Goal: Transaction & Acquisition: Purchase product/service

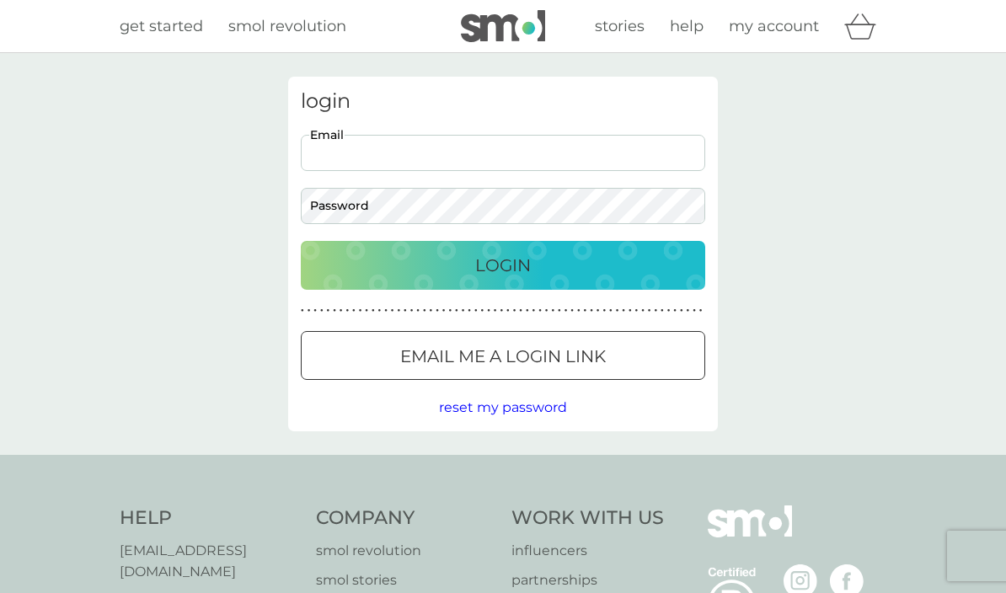
type input "[PERSON_NAME][EMAIL_ADDRESS][DOMAIN_NAME]"
click at [503, 265] on button "Login" at bounding box center [503, 265] width 404 height 49
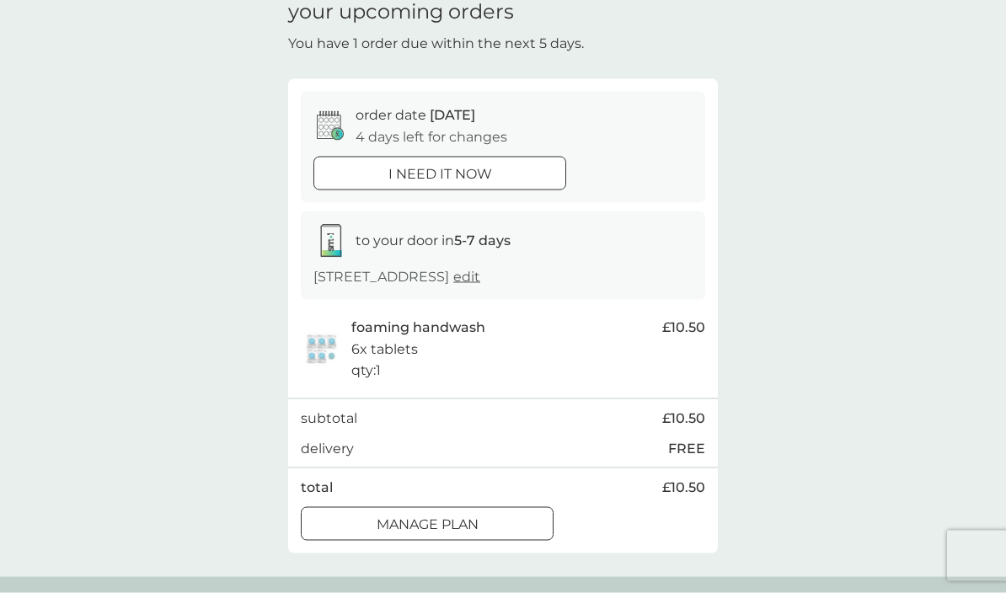
scroll to position [78, 0]
click at [519, 518] on div "Manage plan" at bounding box center [427, 523] width 251 height 22
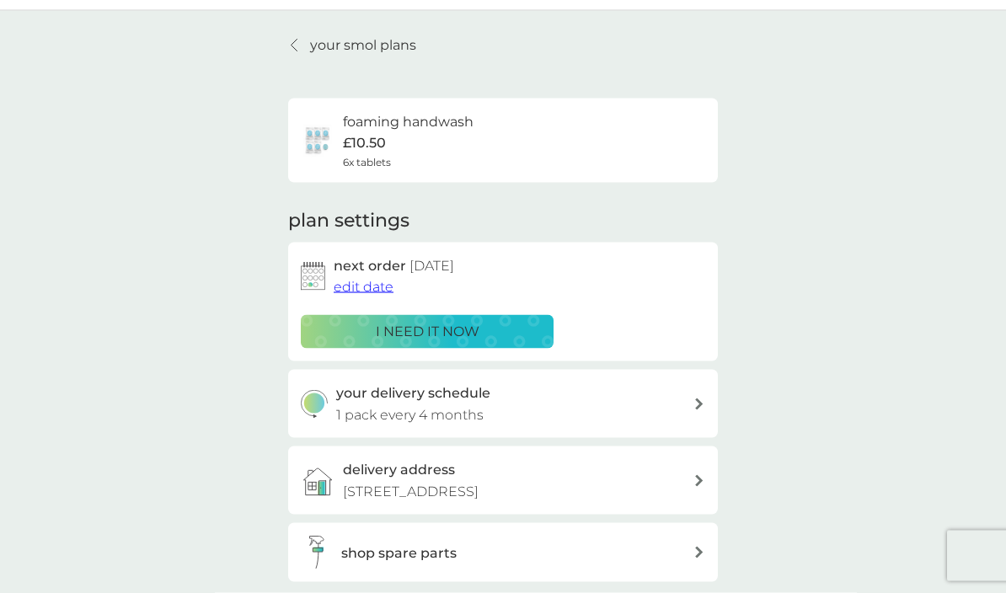
scroll to position [39, 0]
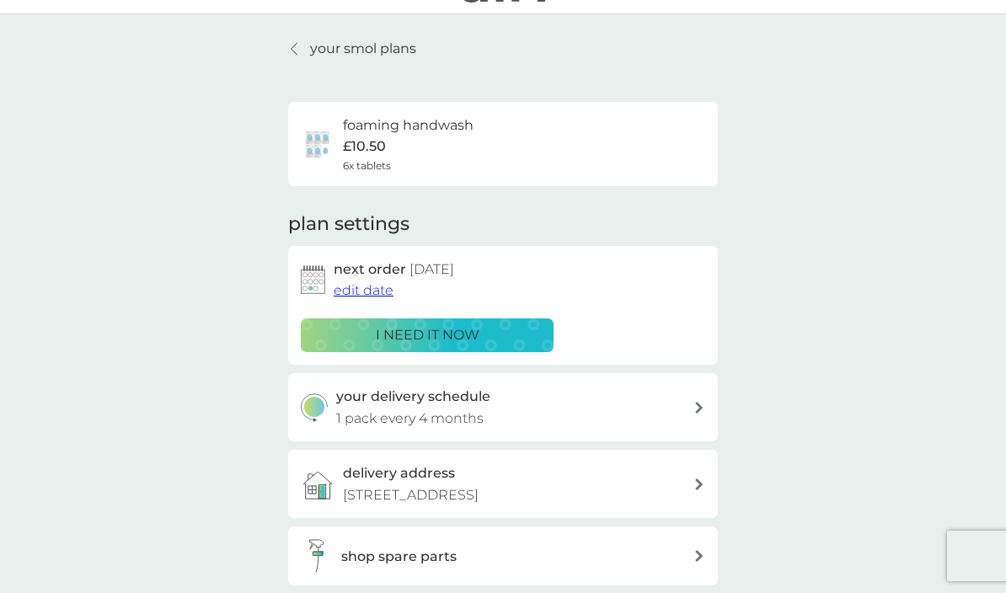
click at [371, 282] on span "edit date" at bounding box center [364, 290] width 60 height 16
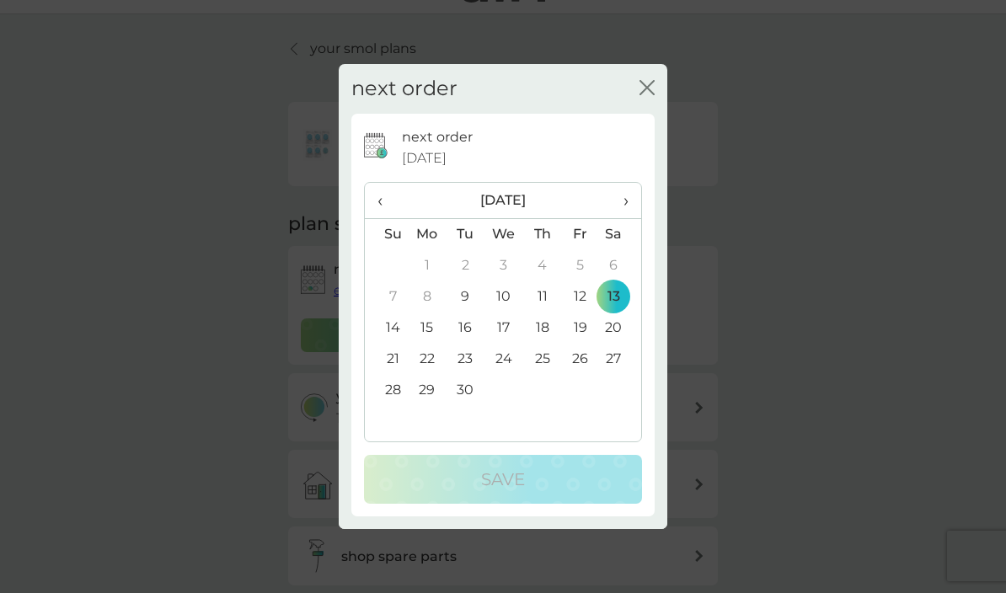
click at [542, 375] on td "25" at bounding box center [542, 359] width 38 height 31
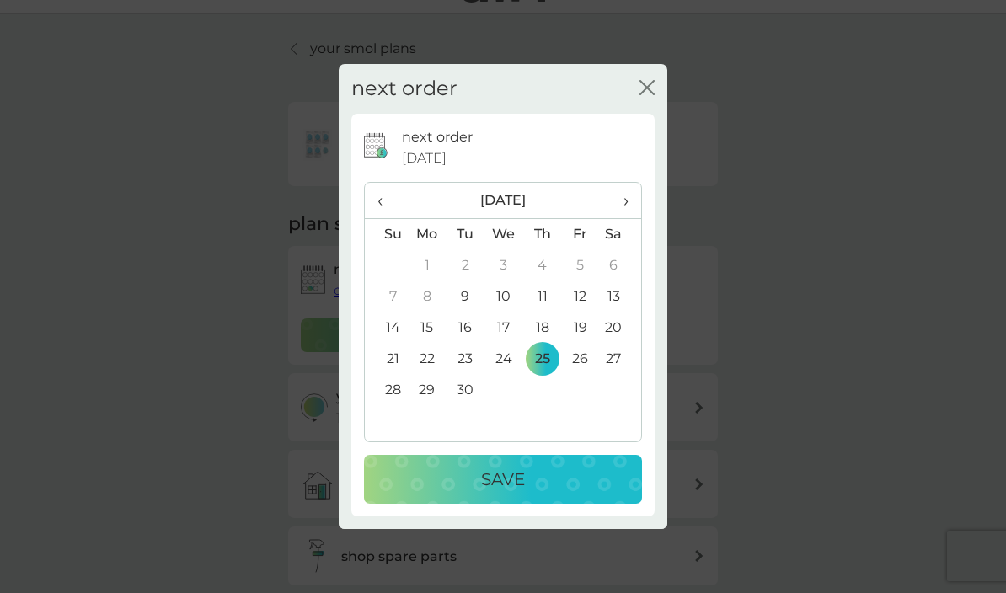
click at [578, 493] on div "Save" at bounding box center [503, 479] width 244 height 27
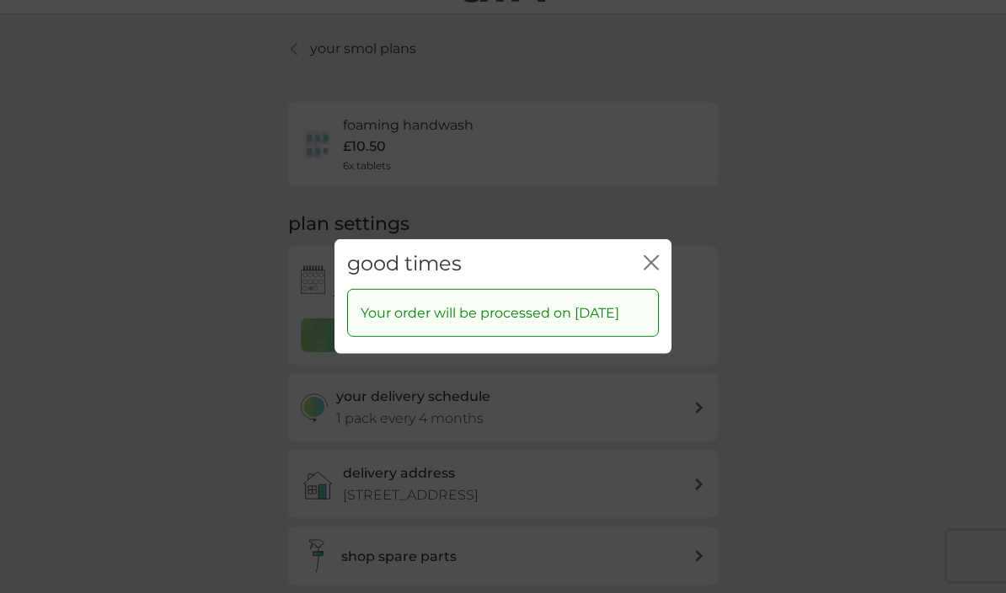
click at [655, 270] on icon "close" at bounding box center [651, 262] width 15 height 15
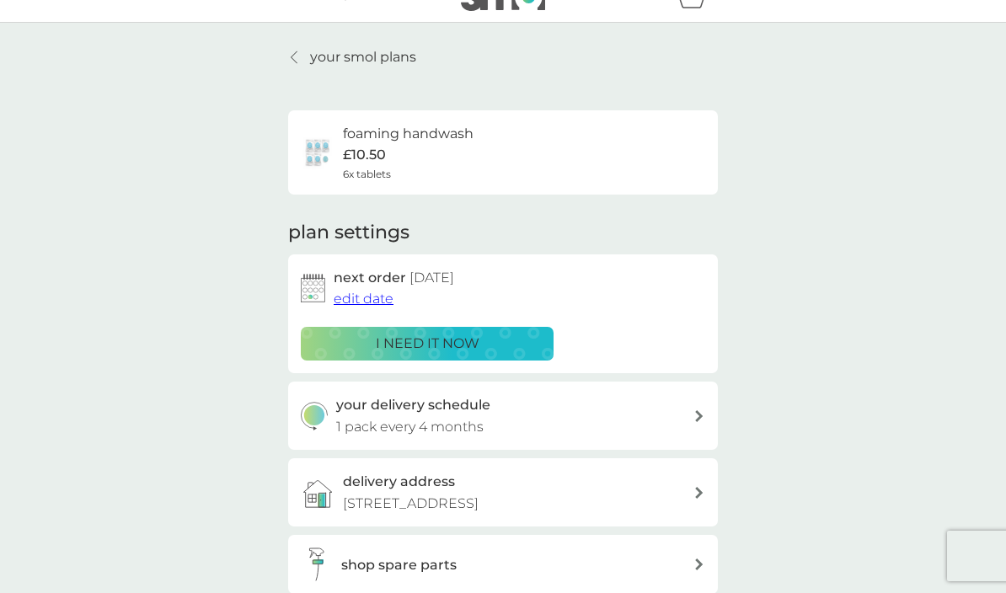
scroll to position [29, 0]
click at [655, 409] on div "your delivery schedule 1 pack every 4 months" at bounding box center [515, 416] width 358 height 43
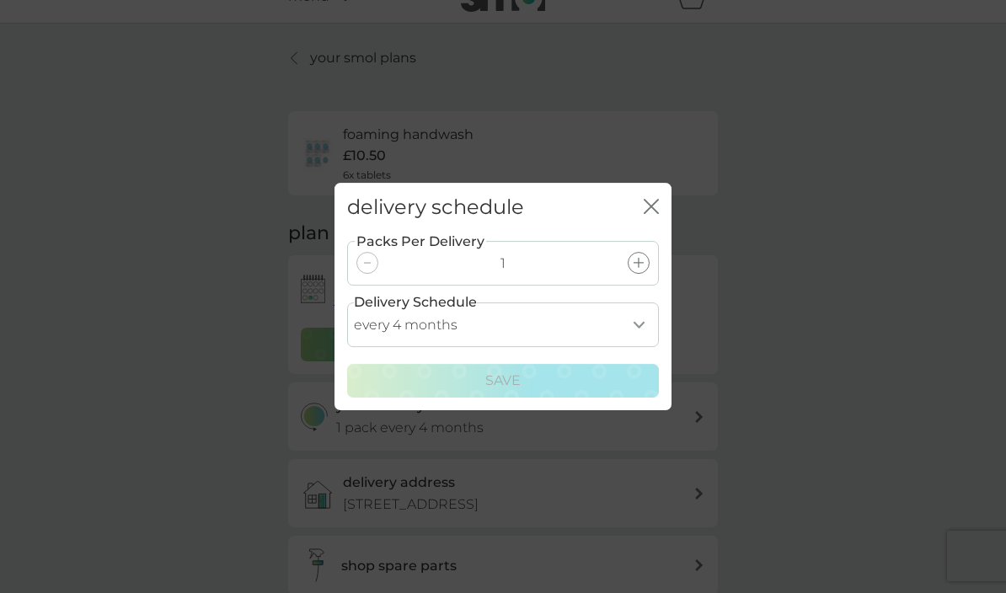
click at [595, 347] on select "every 1 month every 2 months every 3 months every 4 months every 5 months every…" at bounding box center [503, 324] width 312 height 45
select select "2"
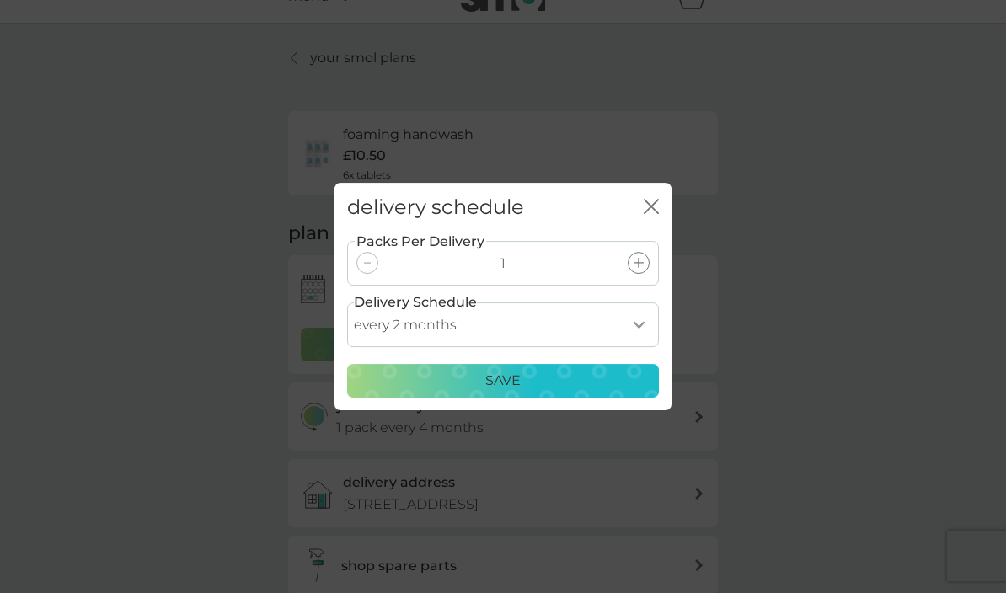
click at [644, 216] on button "close" at bounding box center [651, 208] width 15 height 18
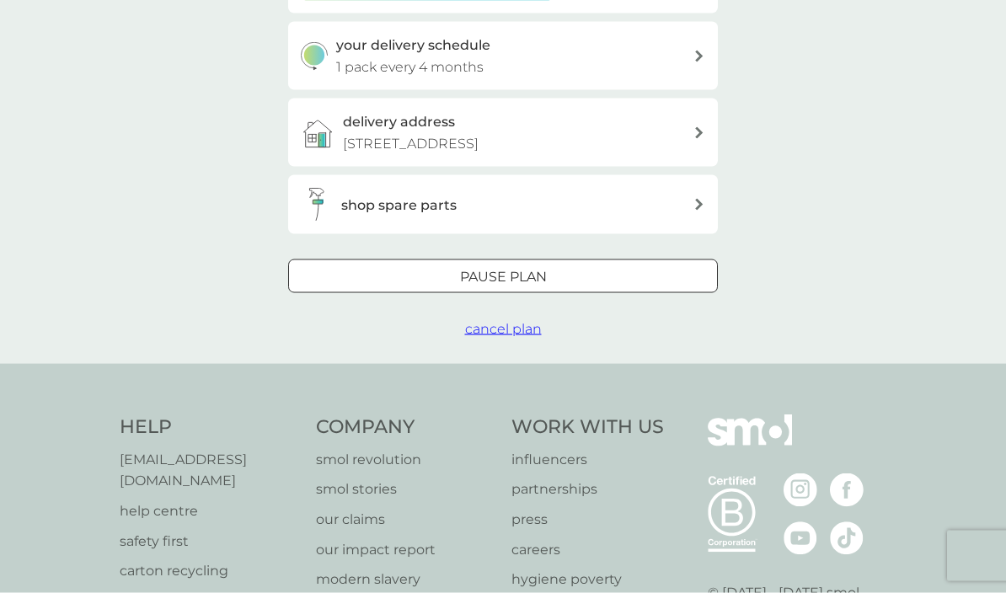
scroll to position [0, 0]
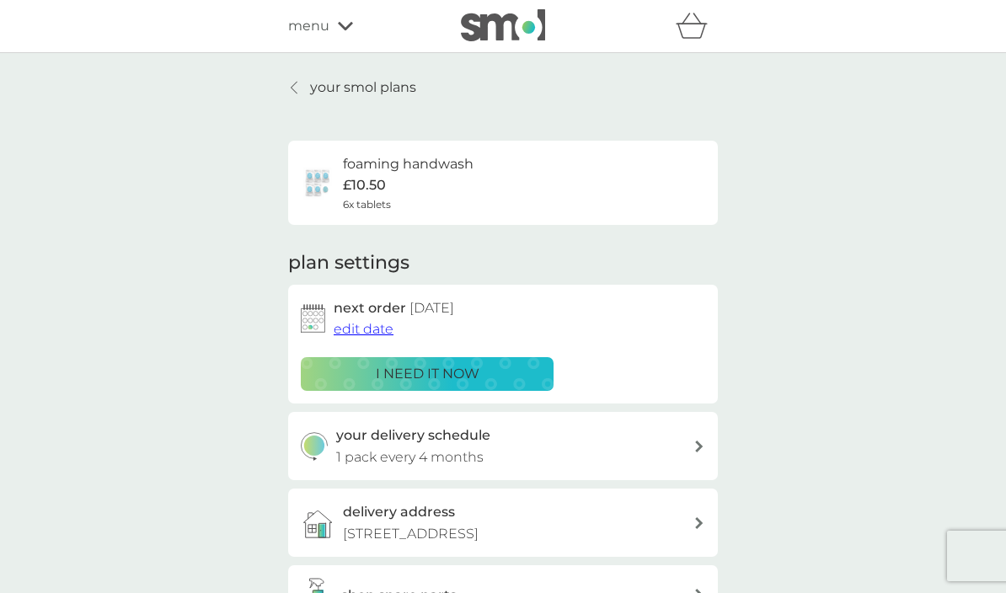
click at [329, 34] on span "menu" at bounding box center [308, 26] width 41 height 22
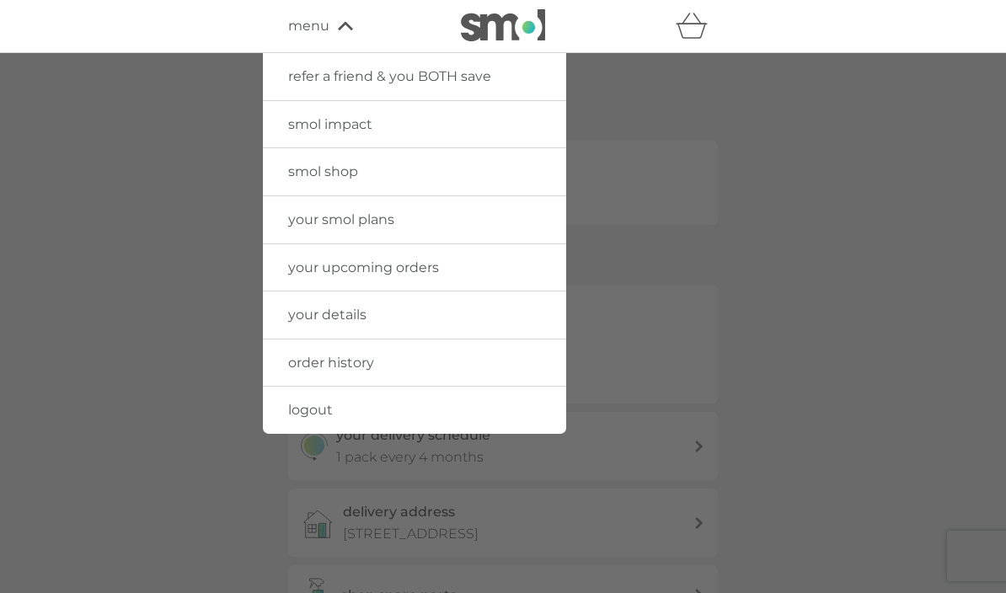
click at [347, 181] on link "smol shop" at bounding box center [414, 171] width 303 height 47
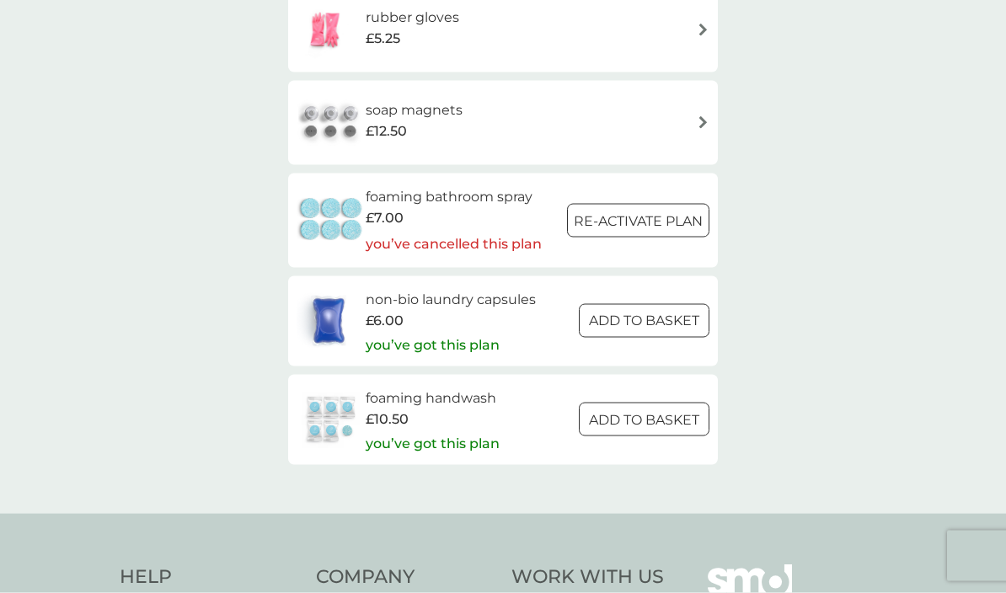
scroll to position [2413, 0]
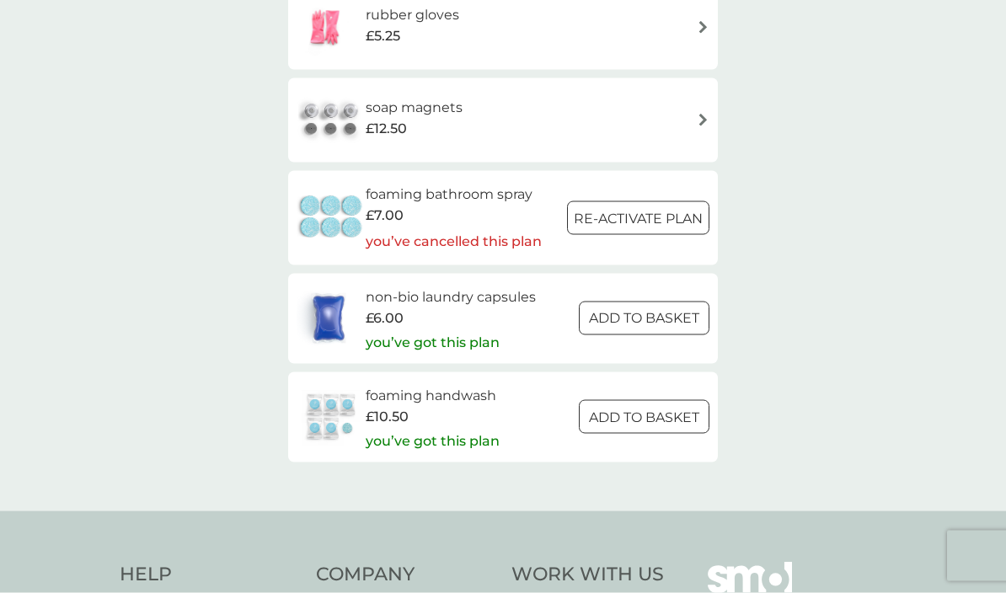
click at [462, 332] on p "you’ve got this plan" at bounding box center [433, 343] width 134 height 22
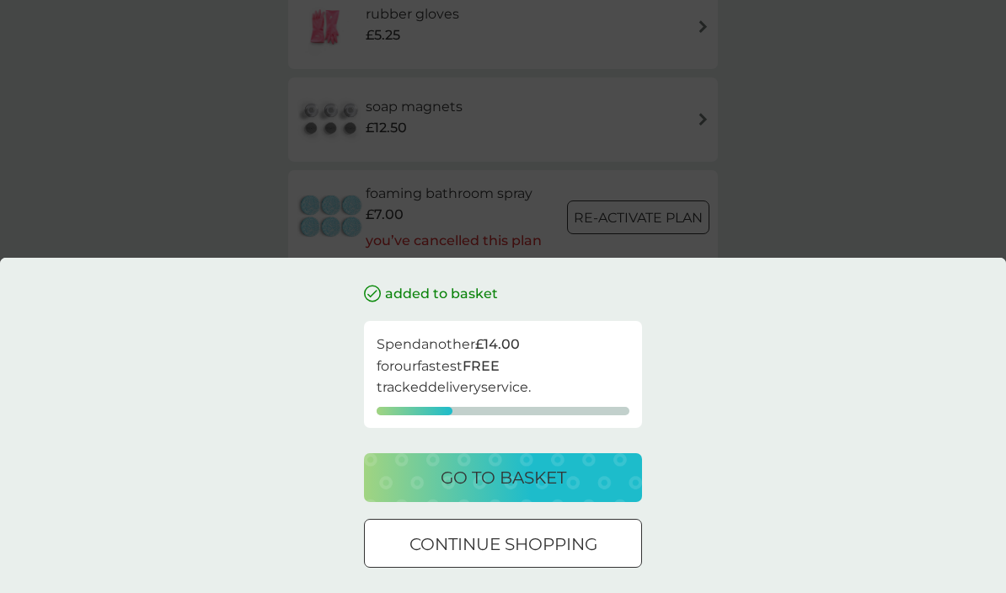
click at [600, 558] on div "continue shopping" at bounding box center [503, 544] width 276 height 27
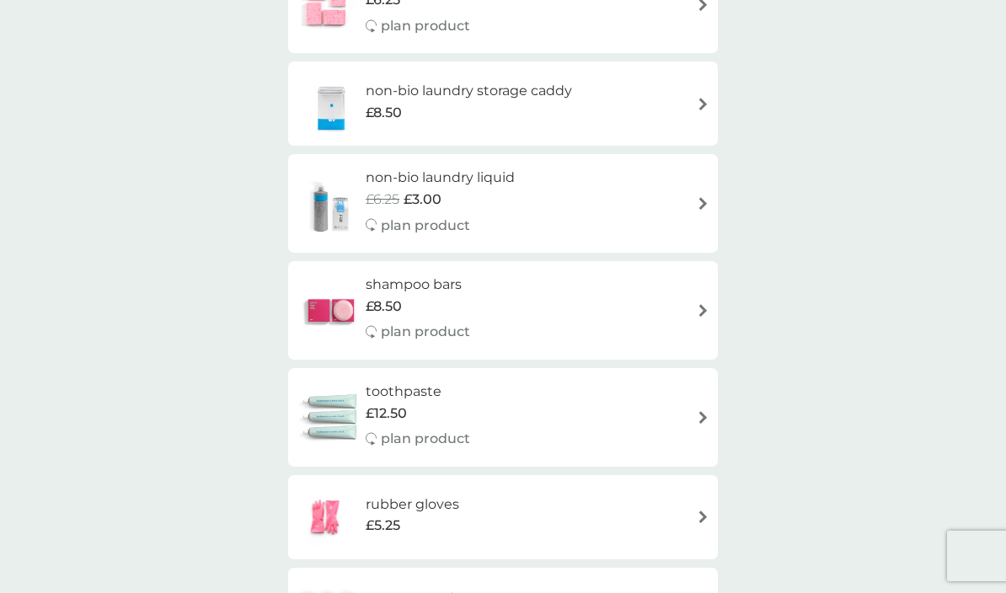
scroll to position [1923, 0]
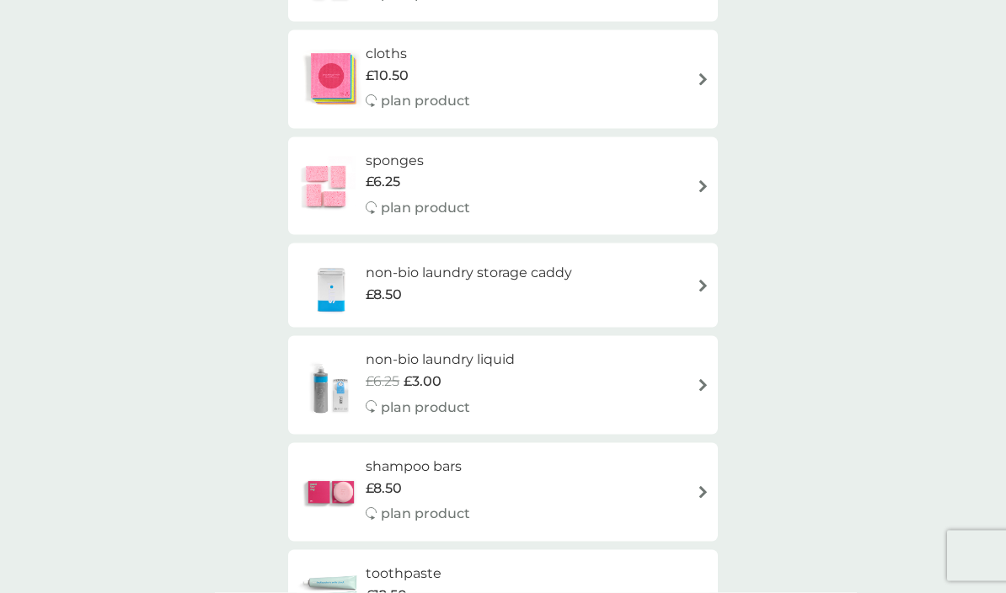
click at [645, 355] on div "non-bio laundry liquid £6.25 £3.00 plan product" at bounding box center [503, 385] width 413 height 73
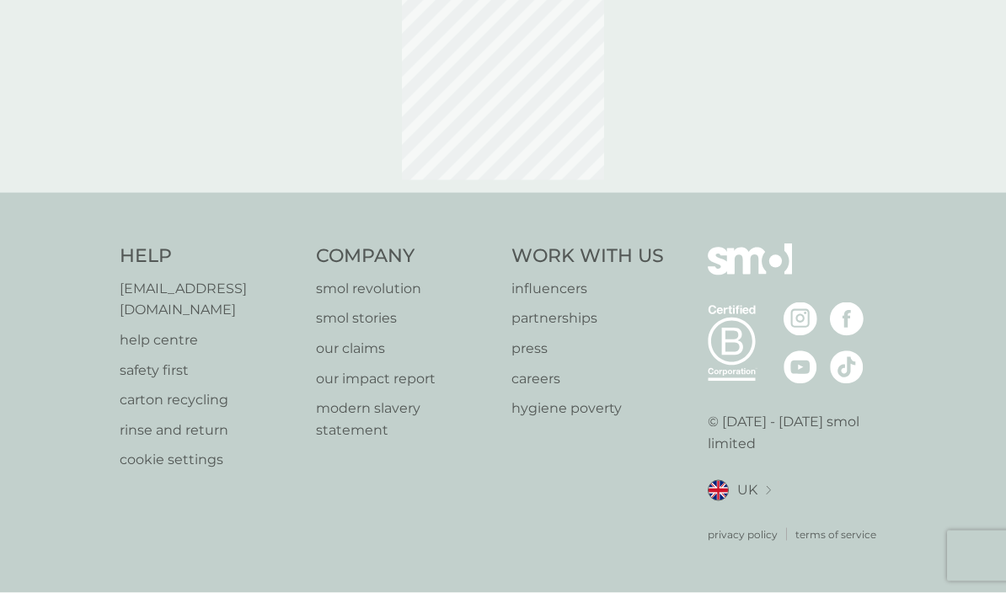
scroll to position [73, 0]
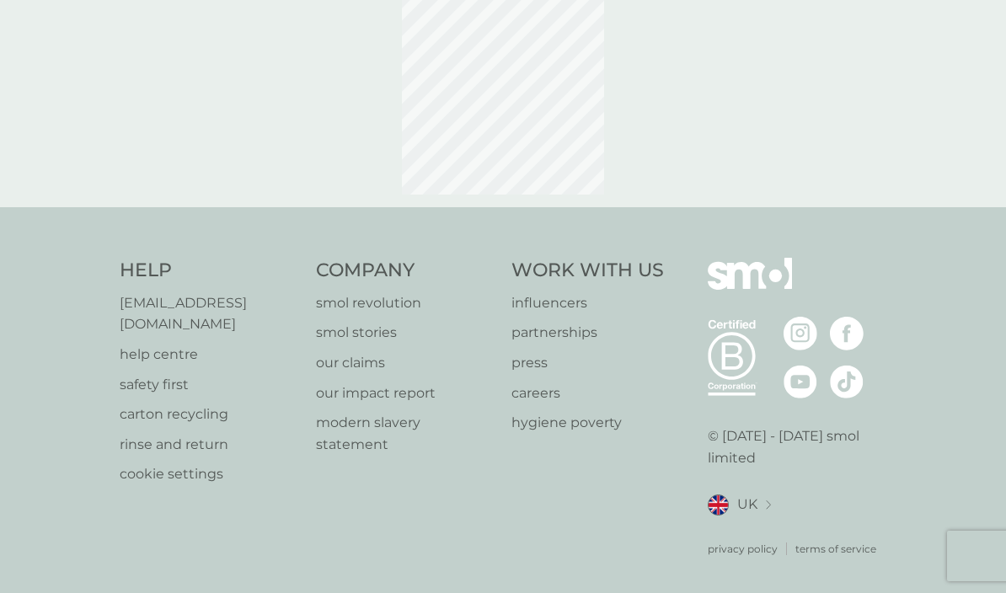
select select "91"
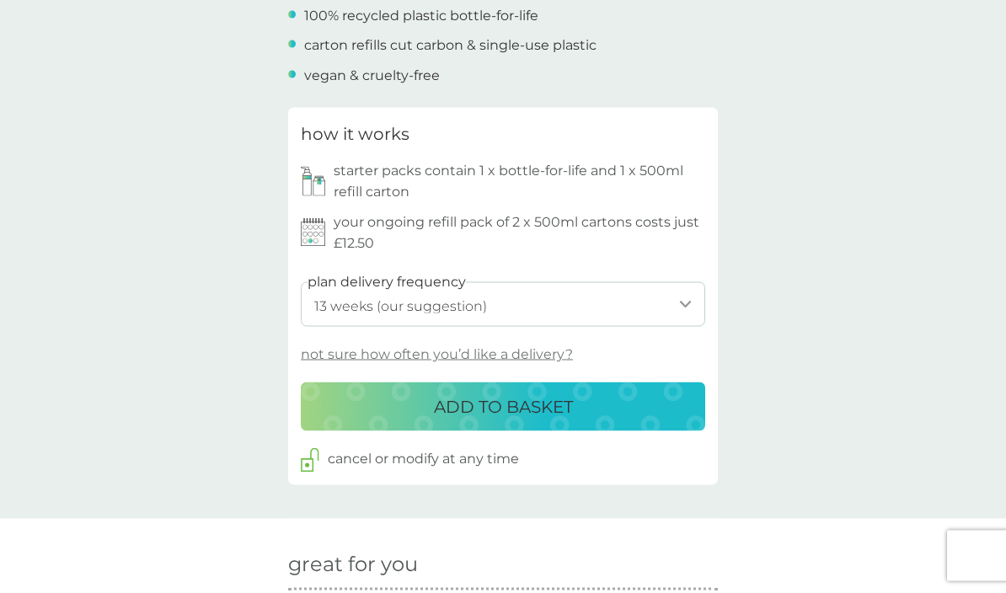
scroll to position [702, 0]
click at [663, 407] on div "ADD TO BASKET" at bounding box center [503, 406] width 371 height 27
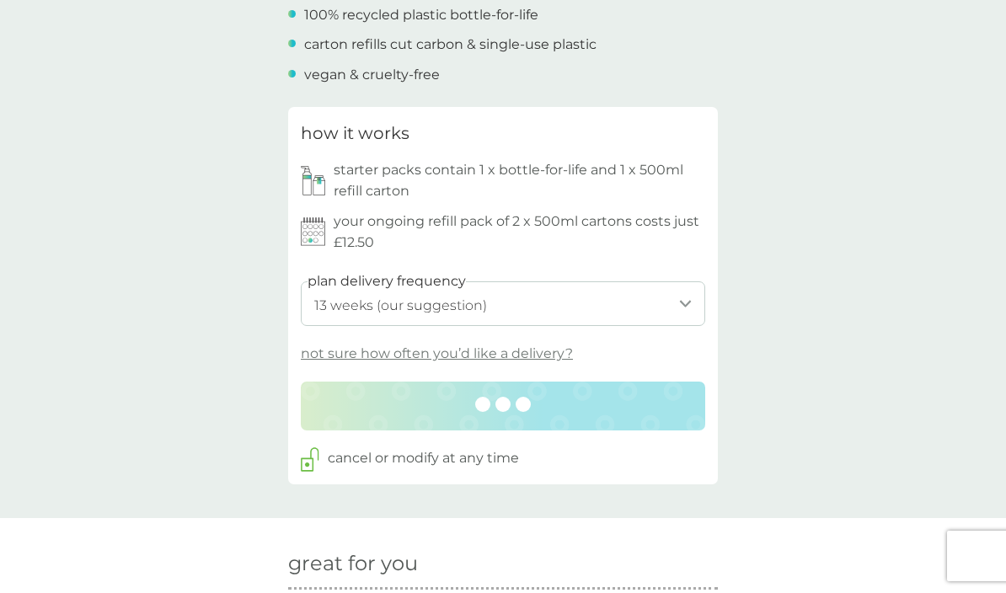
click at [613, 302] on select "1 week 2 weeks 3 weeks 4 weeks 5 weeks 6 weeks 7 weeks 8 weeks 9 weeks 10 weeks…" at bounding box center [503, 303] width 404 height 45
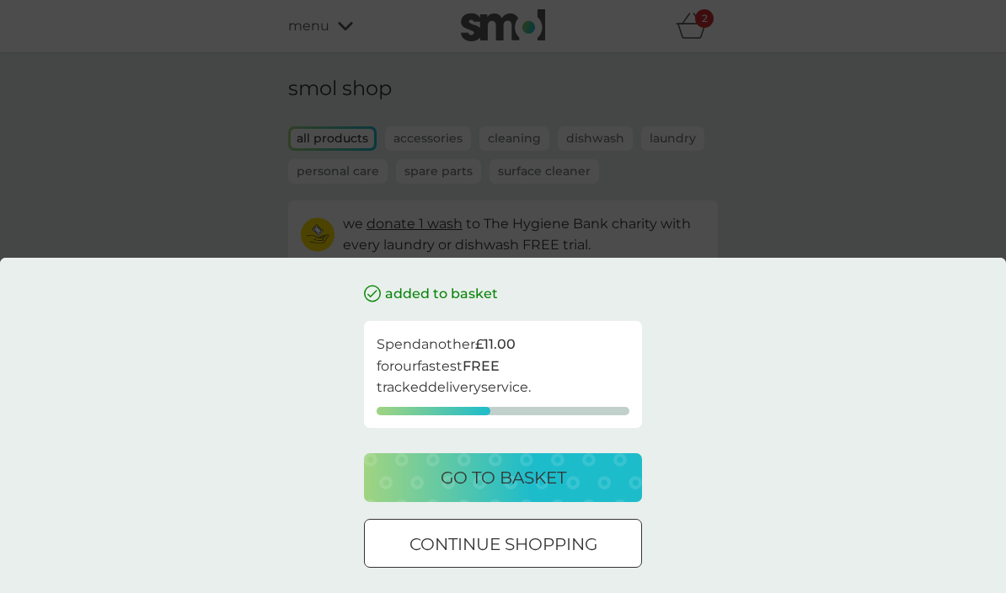
click at [803, 243] on div "added to basket Spend another £11.00 for our fastest FREE tracked delivery serv…" at bounding box center [503, 296] width 1006 height 593
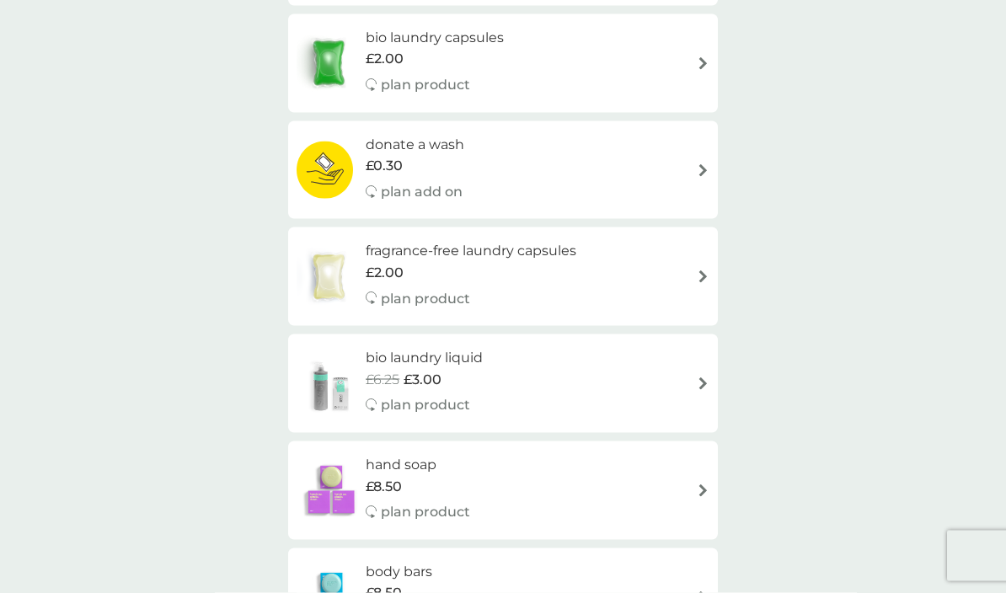
scroll to position [798, 0]
click at [597, 254] on div "fragrance-free laundry capsules £2.00 plan product" at bounding box center [503, 275] width 413 height 73
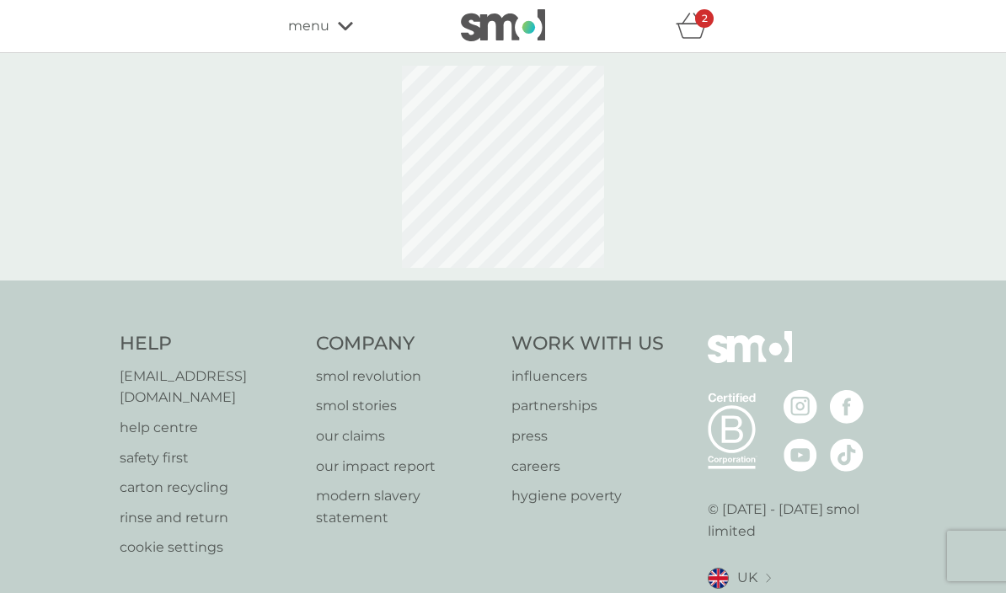
select select "42"
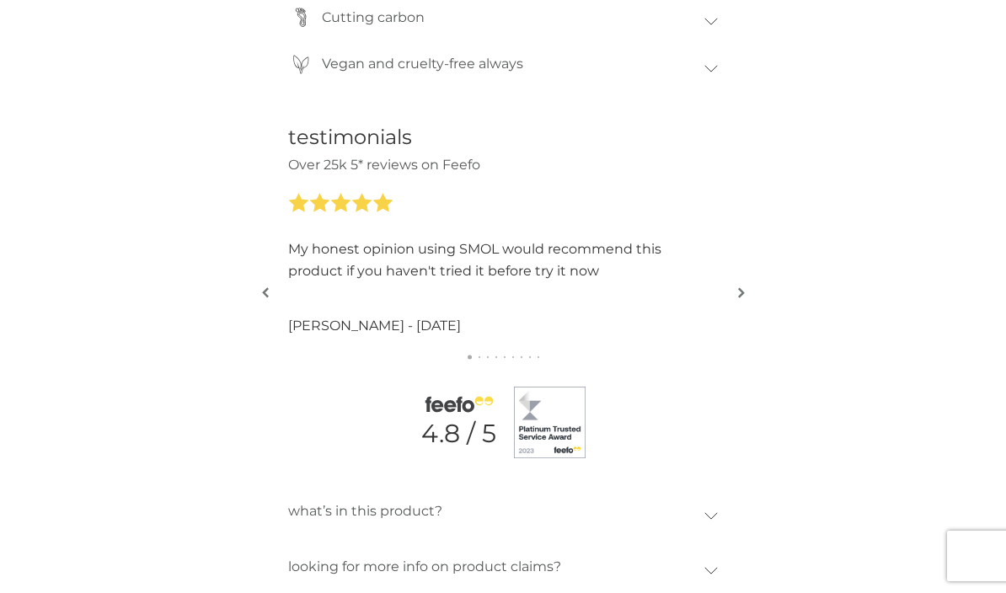
scroll to position [1740, 0]
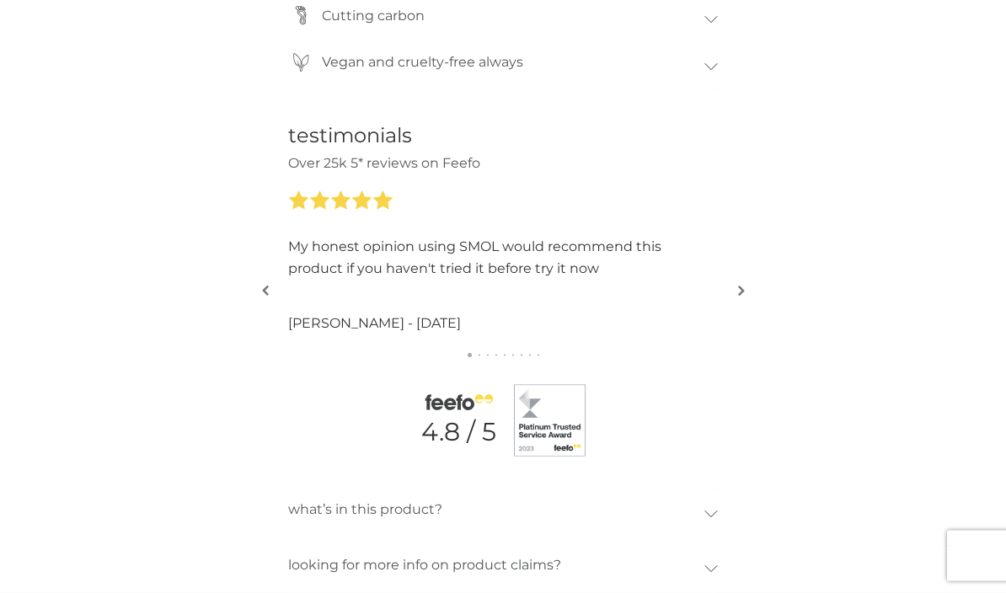
click at [728, 281] on div "testimonials Over 25k 5* reviews on Feefo Fabulous product which has been great…" at bounding box center [503, 290] width 1006 height 400
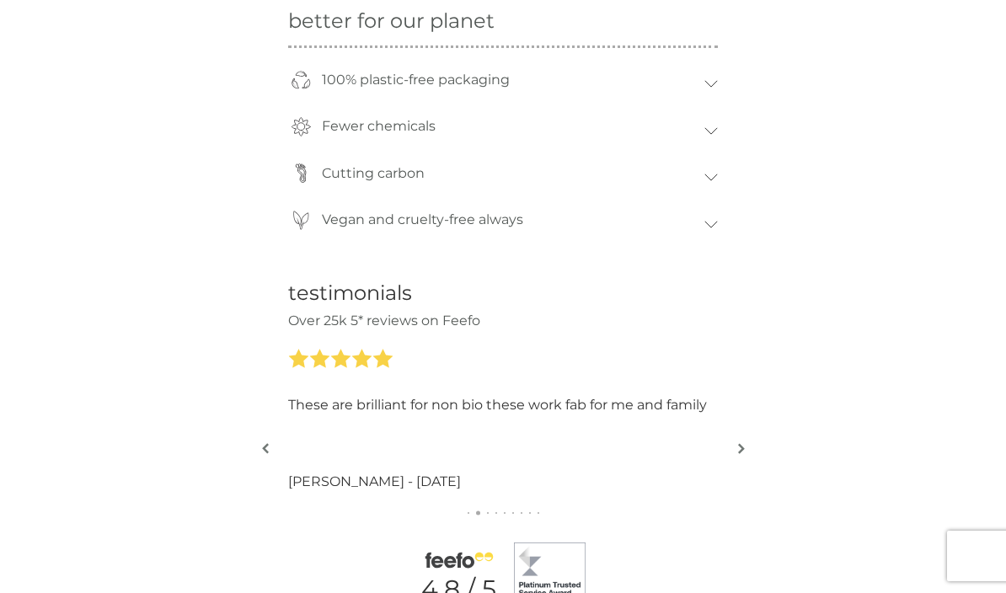
scroll to position [1552, 0]
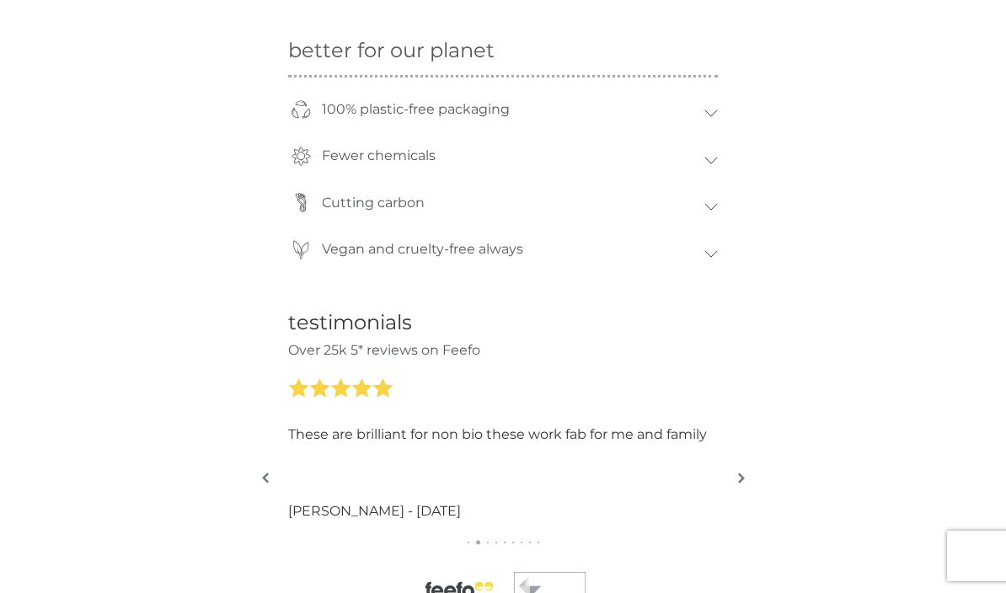
click at [742, 472] on img "button" at bounding box center [741, 478] width 7 height 13
click at [744, 452] on button "button" at bounding box center [741, 479] width 13 height 84
click at [740, 447] on button "button" at bounding box center [741, 479] width 13 height 84
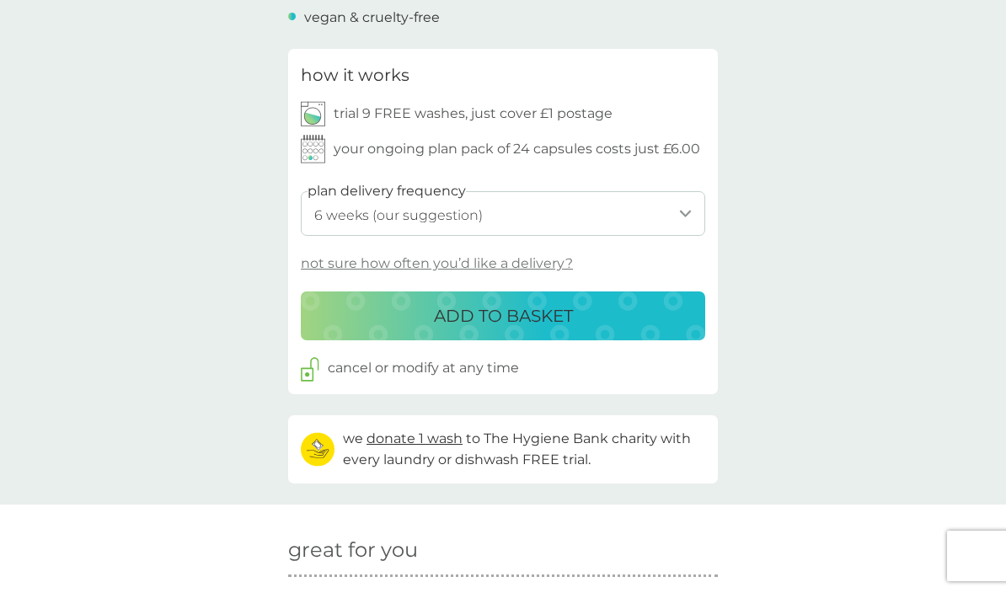
scroll to position [780, 0]
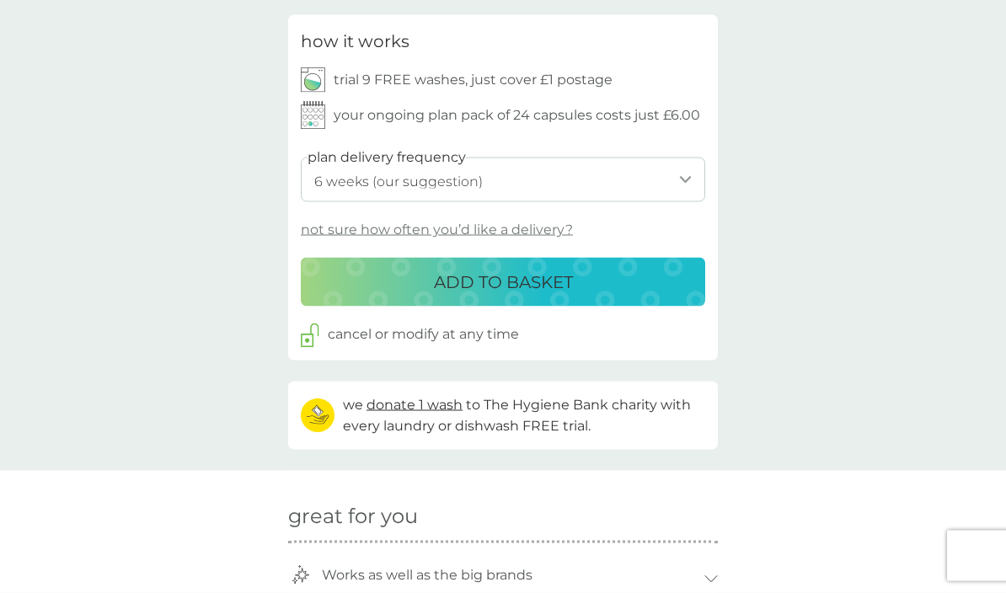
click at [665, 174] on select "1 week 2 weeks 3 weeks 4 weeks 5 weeks 6 weeks (our suggestion) 7 weeks 8 weeks…" at bounding box center [503, 180] width 404 height 45
click at [669, 268] on div "ADD TO BASKET" at bounding box center [503, 281] width 371 height 27
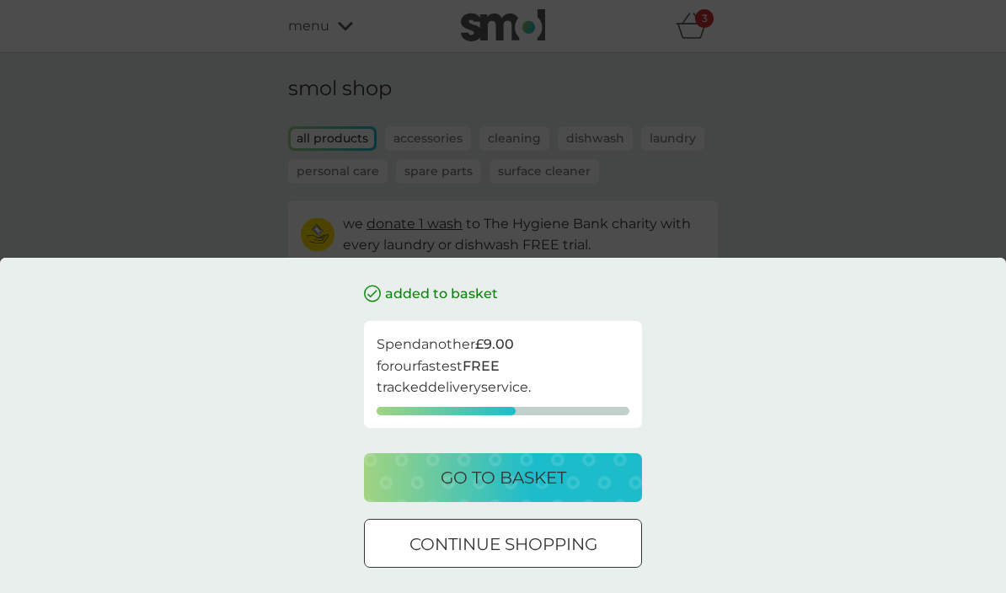
click at [906, 218] on div "added to basket Spend another £9.00 for our fastest FREE tracked delivery servi…" at bounding box center [503, 296] width 1006 height 593
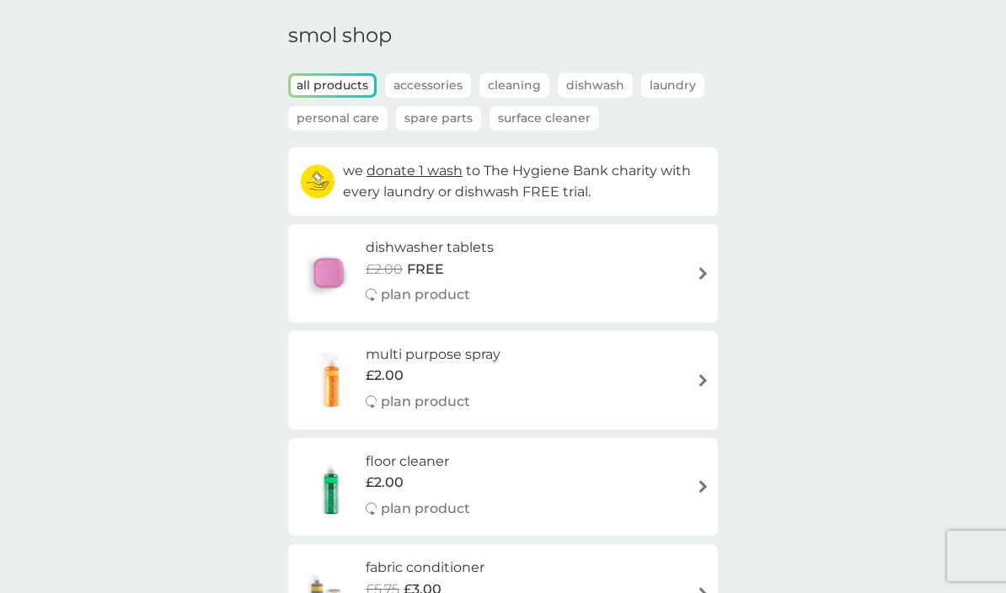
scroll to position [64, 0]
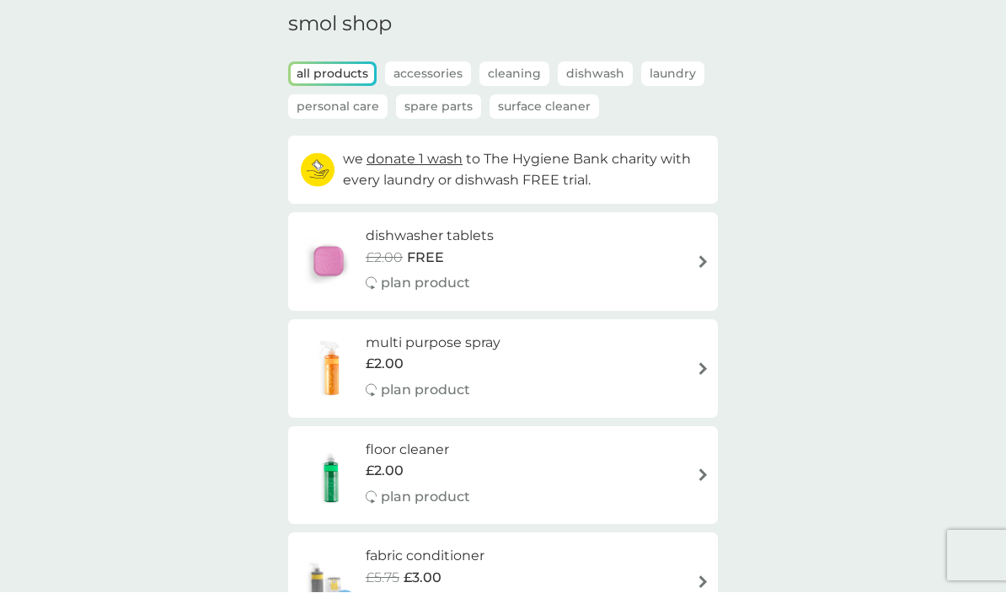
click at [697, 263] on img at bounding box center [703, 262] width 13 height 13
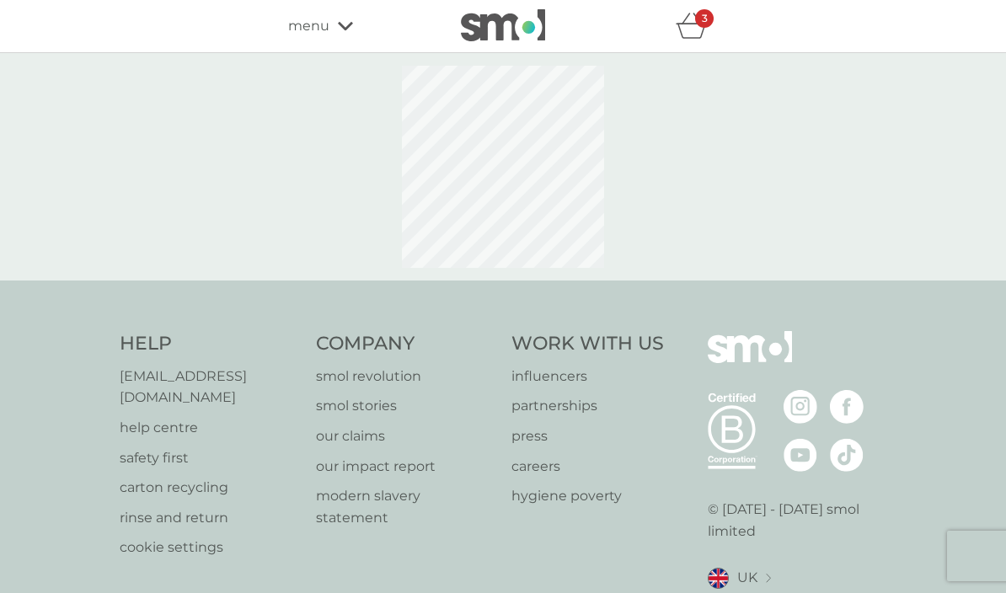
select select "42"
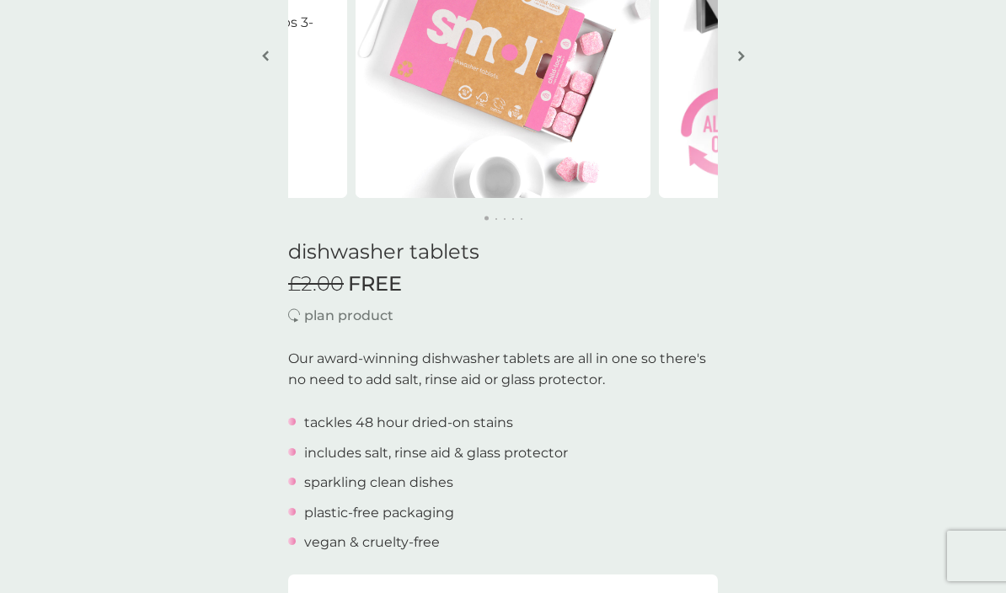
scroll to position [205, 0]
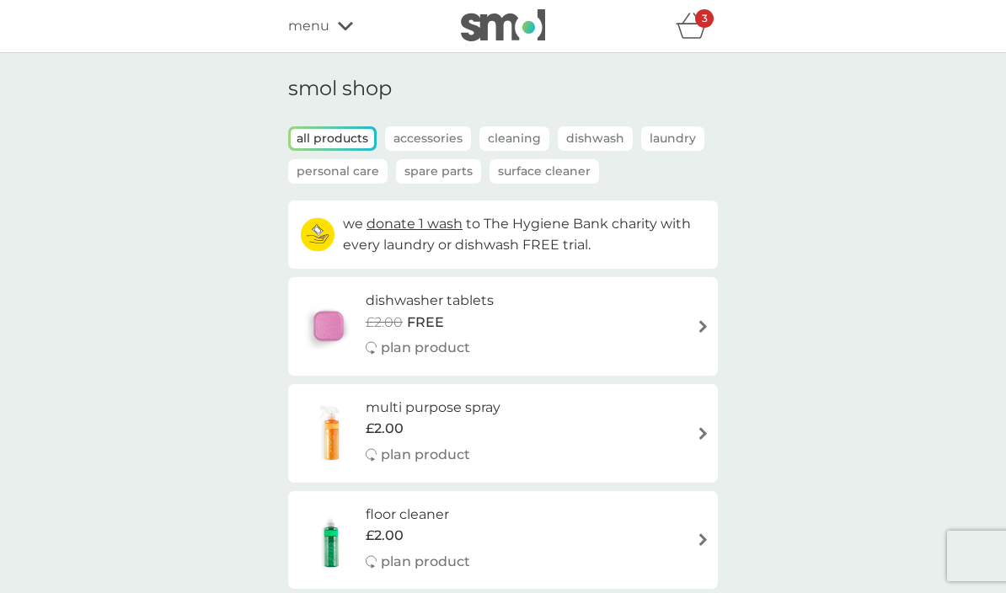
click at [687, 31] on icon "basket" at bounding box center [692, 26] width 32 height 26
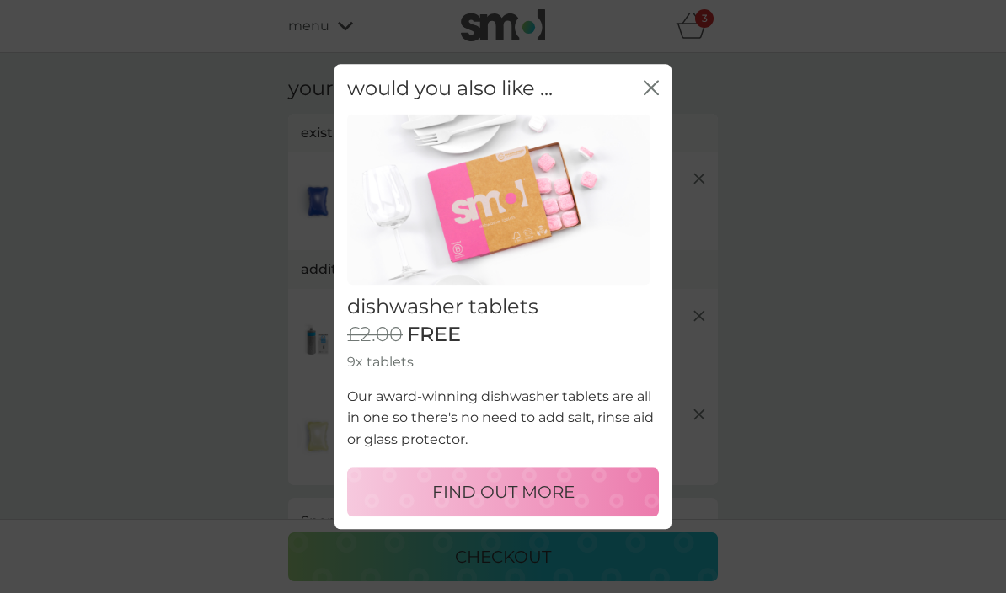
click at [654, 91] on icon "close" at bounding box center [651, 87] width 15 height 15
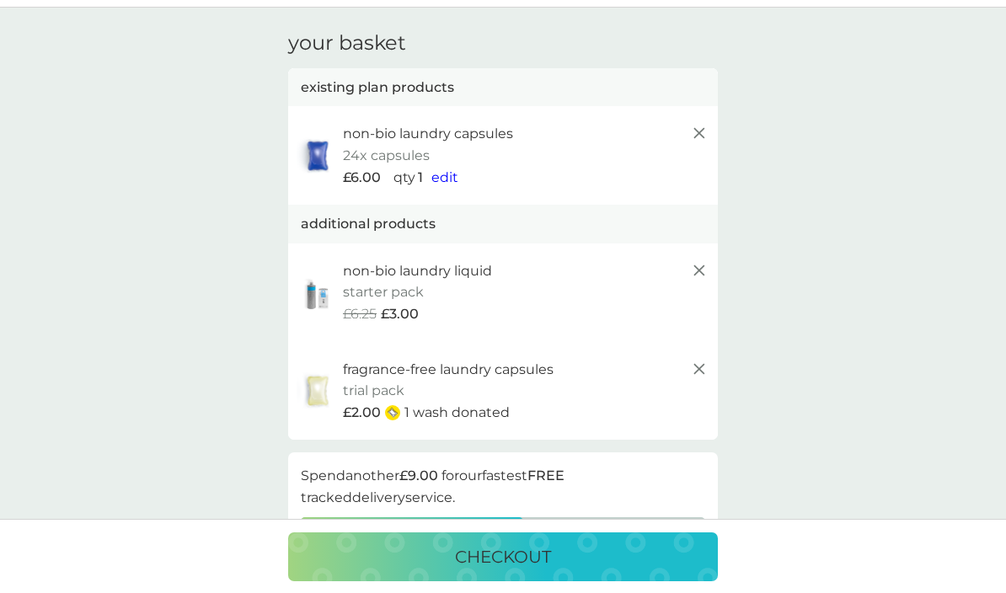
scroll to position [53, 0]
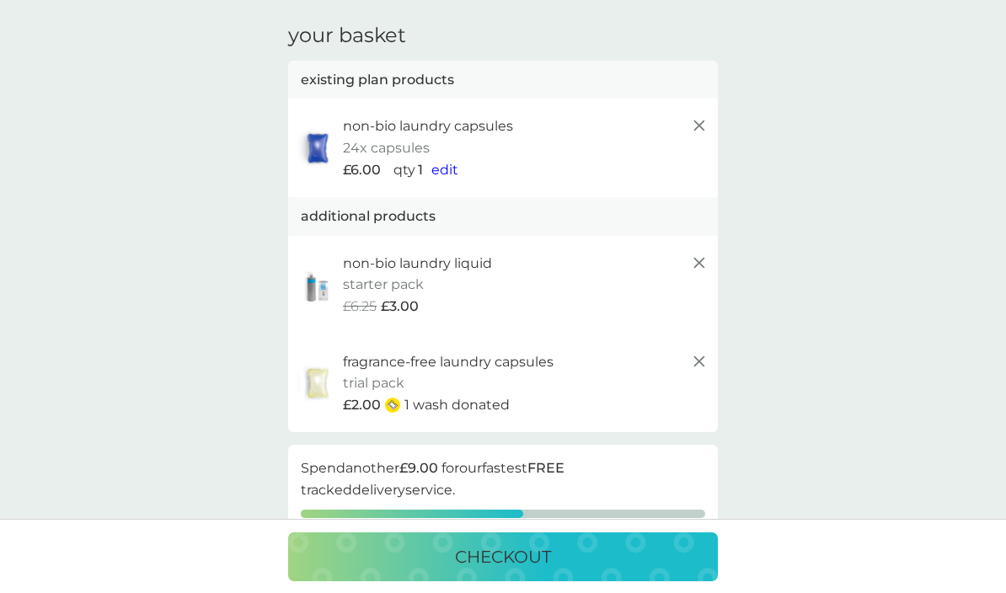
click at [705, 128] on icon at bounding box center [699, 125] width 20 height 20
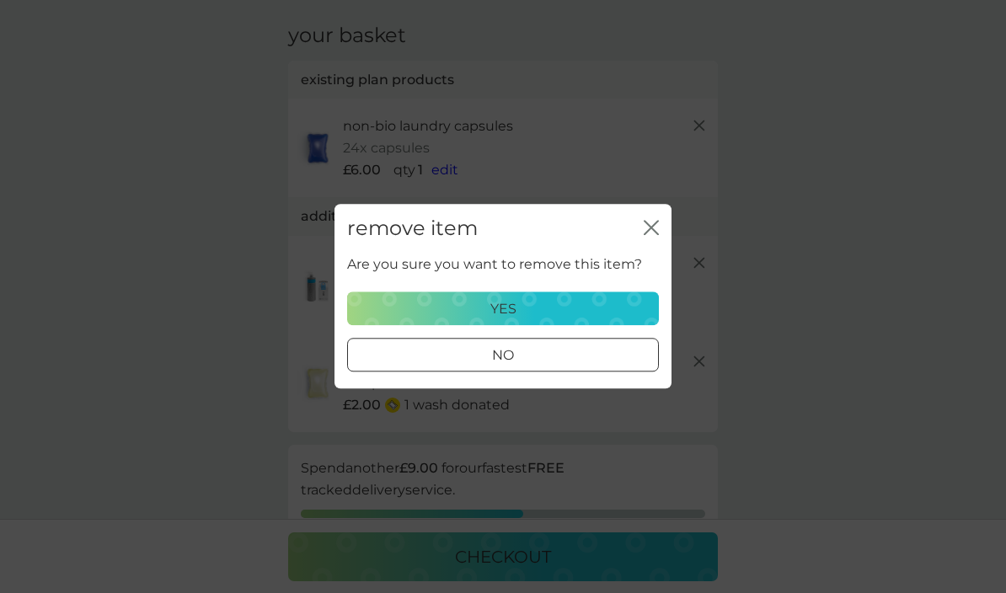
click at [583, 307] on div "yes" at bounding box center [503, 309] width 290 height 22
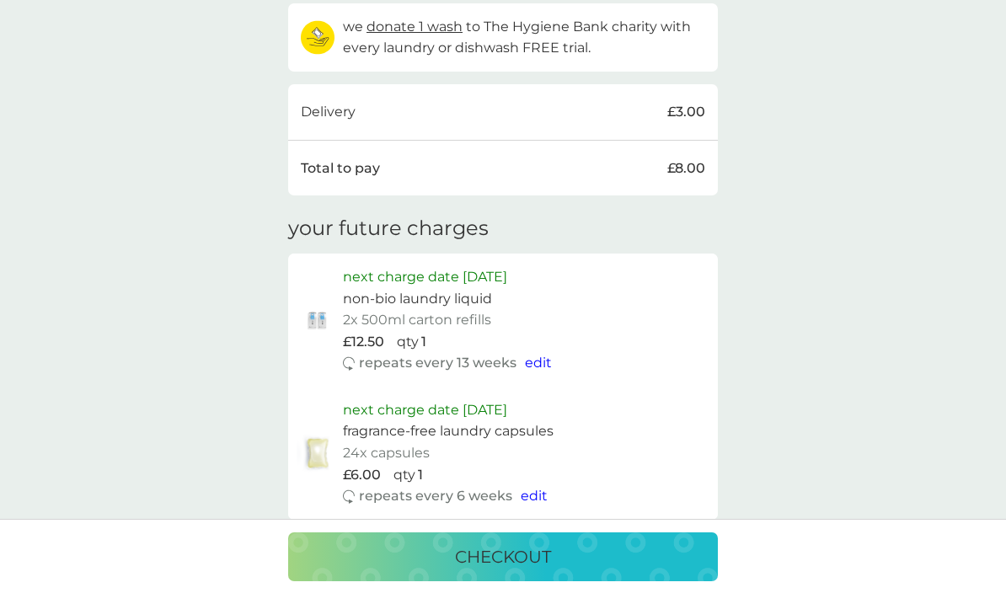
scroll to position [582, 0]
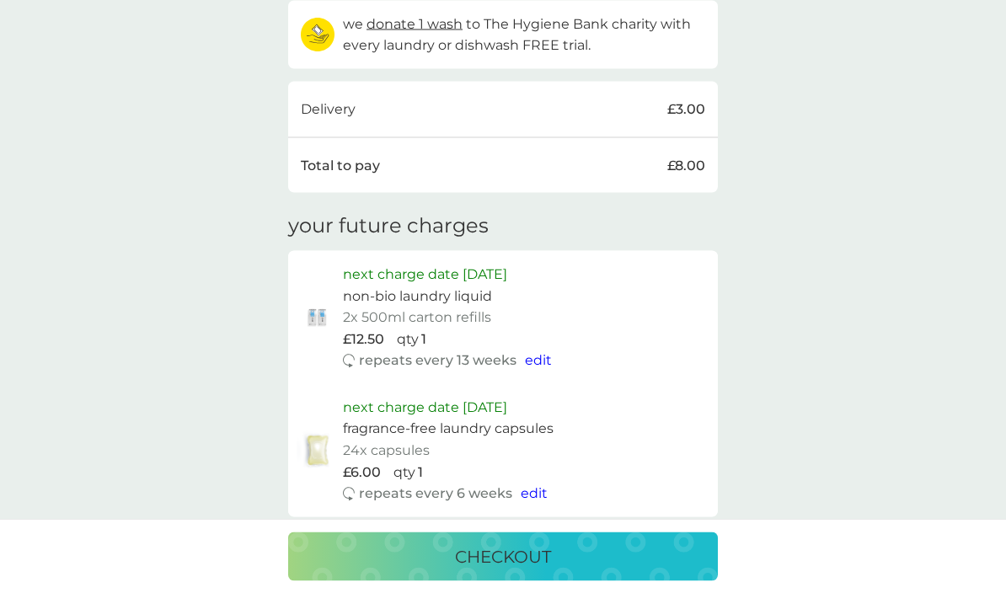
click at [537, 352] on span "edit" at bounding box center [538, 360] width 27 height 16
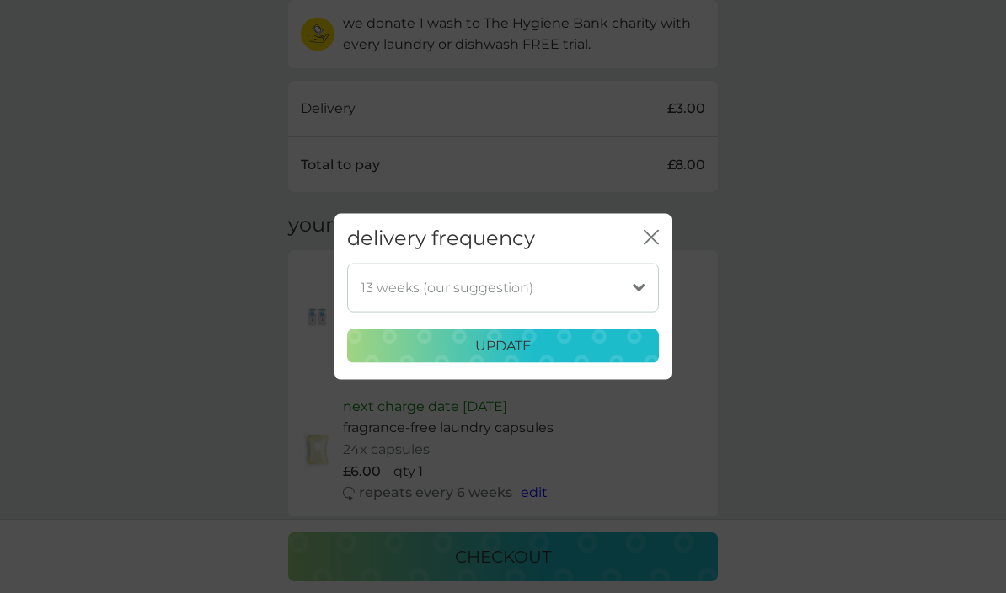
click at [577, 312] on select "1 week 2 weeks 3 weeks 4 weeks 5 weeks 6 weeks 7 weeks 8 weeks 9 weeks 10 weeks…" at bounding box center [503, 287] width 312 height 49
select select "56"
click at [576, 362] on button "update" at bounding box center [503, 346] width 312 height 34
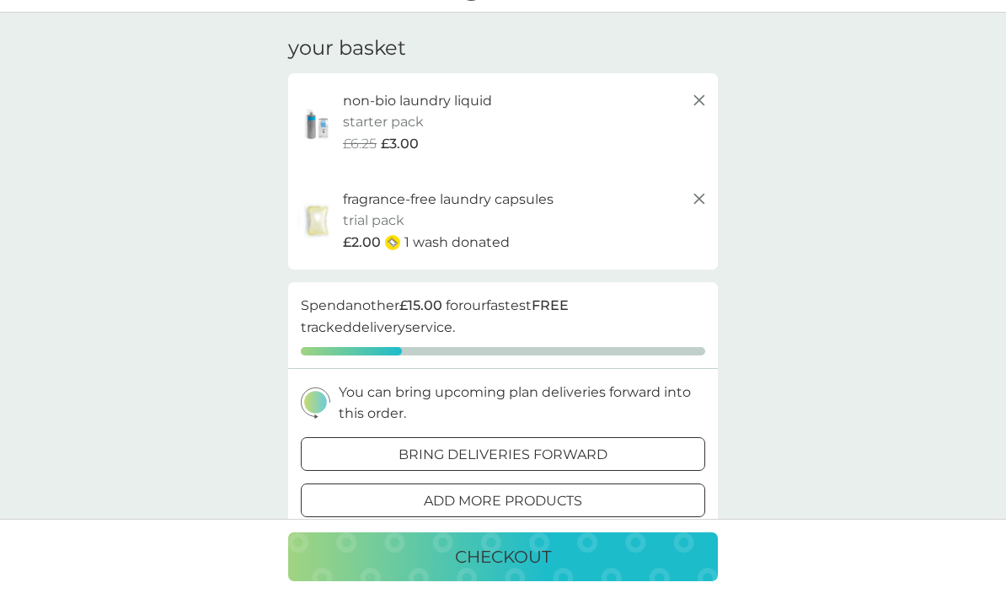
scroll to position [0, 0]
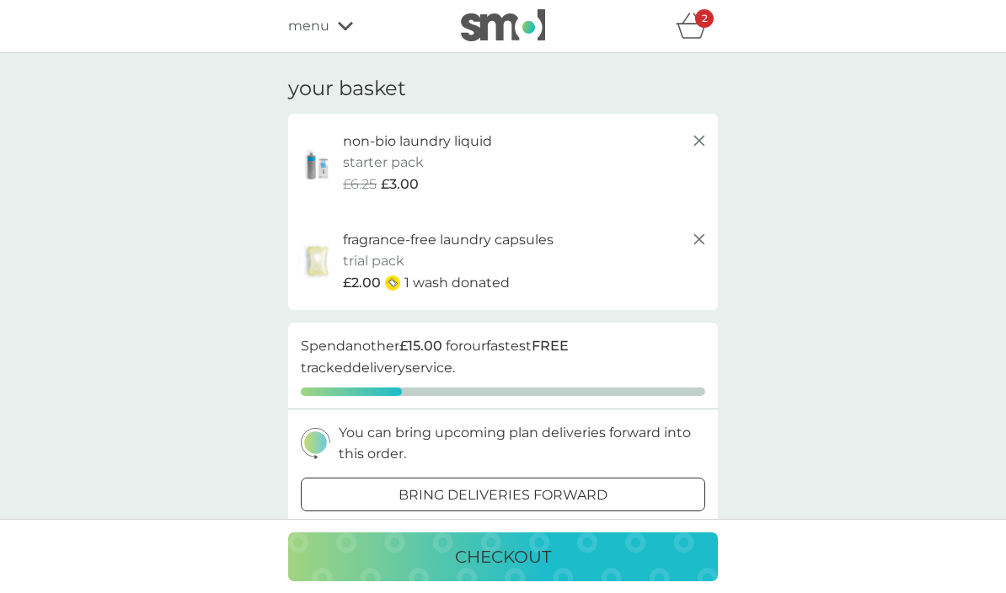
click at [334, 35] on div "menu" at bounding box center [359, 26] width 143 height 22
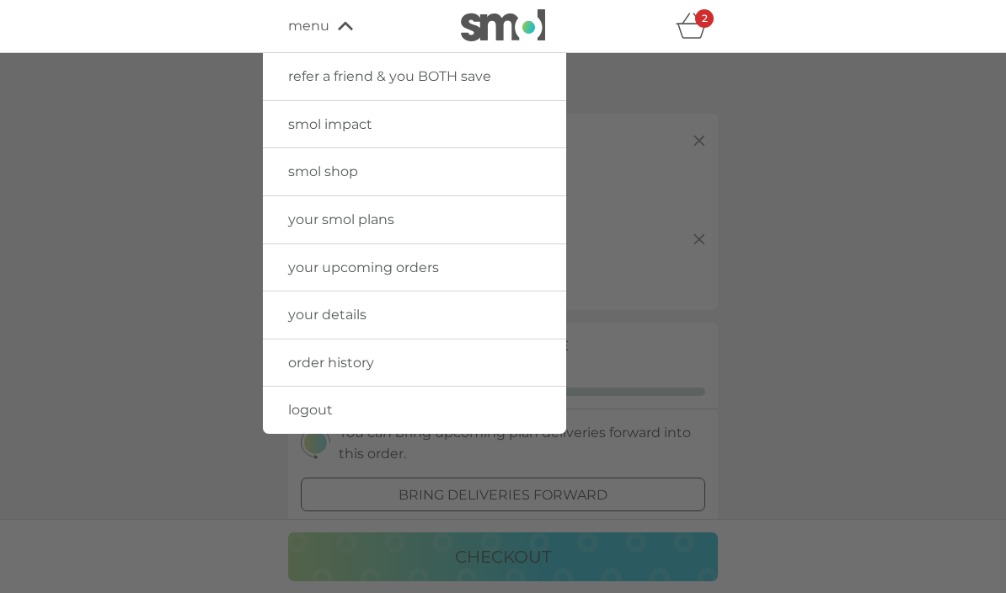
click at [309, 226] on span "your smol plans" at bounding box center [341, 219] width 106 height 16
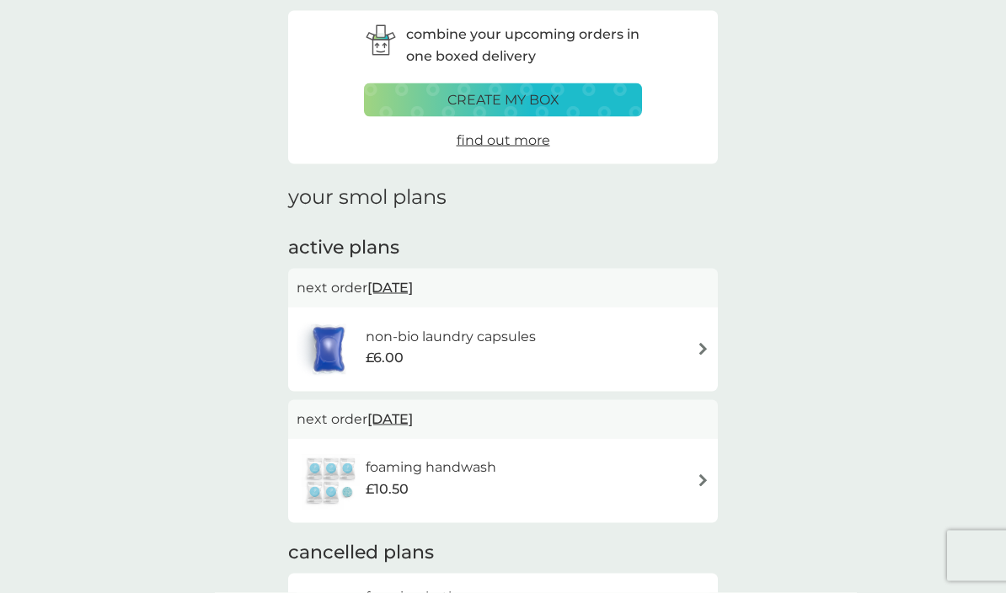
scroll to position [67, 0]
click at [413, 287] on span "[DATE]" at bounding box center [389, 286] width 45 height 33
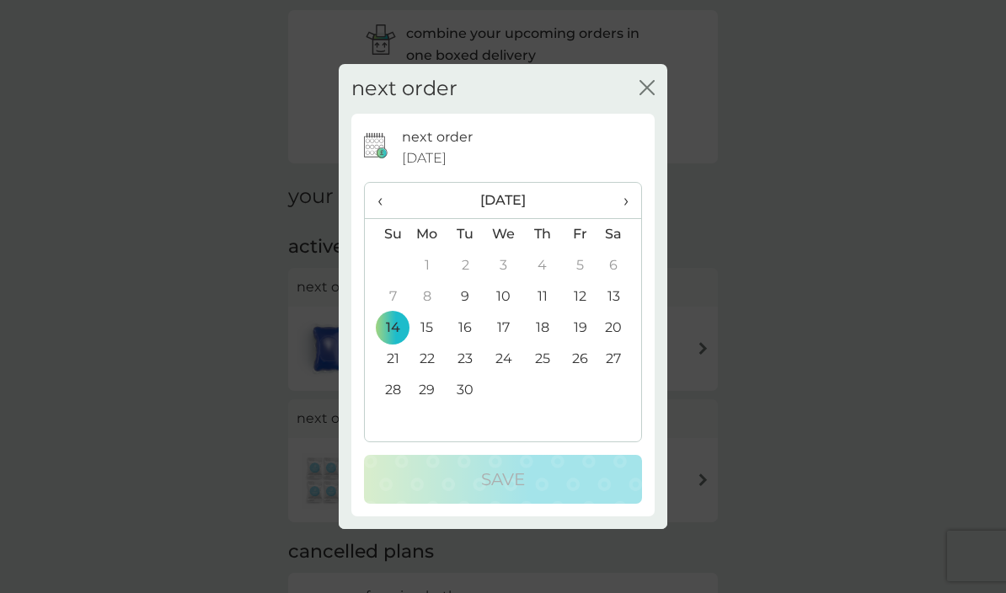
click at [650, 98] on button "close" at bounding box center [646, 89] width 15 height 18
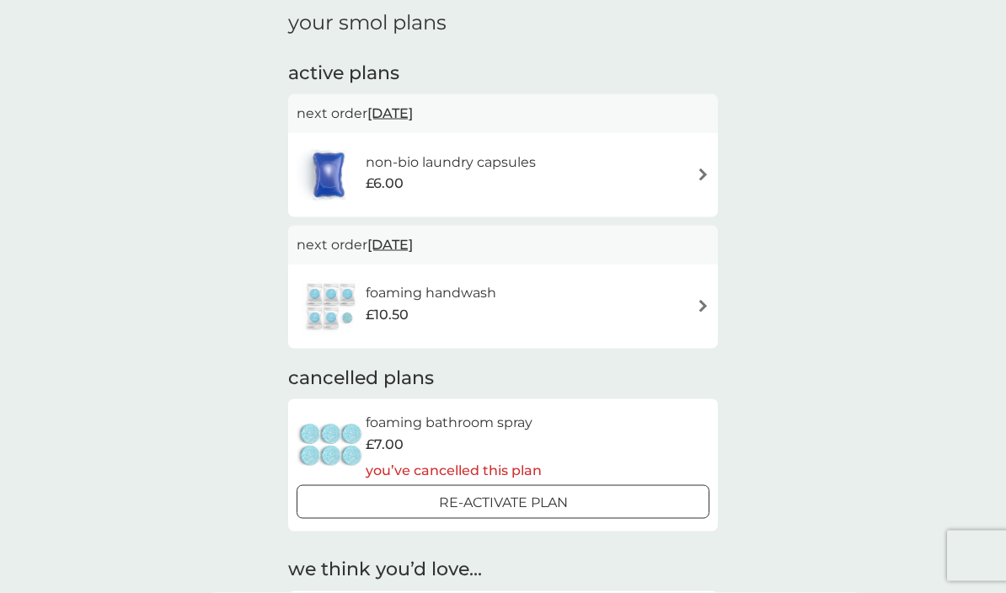
scroll to position [242, 0]
click at [666, 175] on div "non-bio laundry capsules £6.00" at bounding box center [503, 173] width 413 height 59
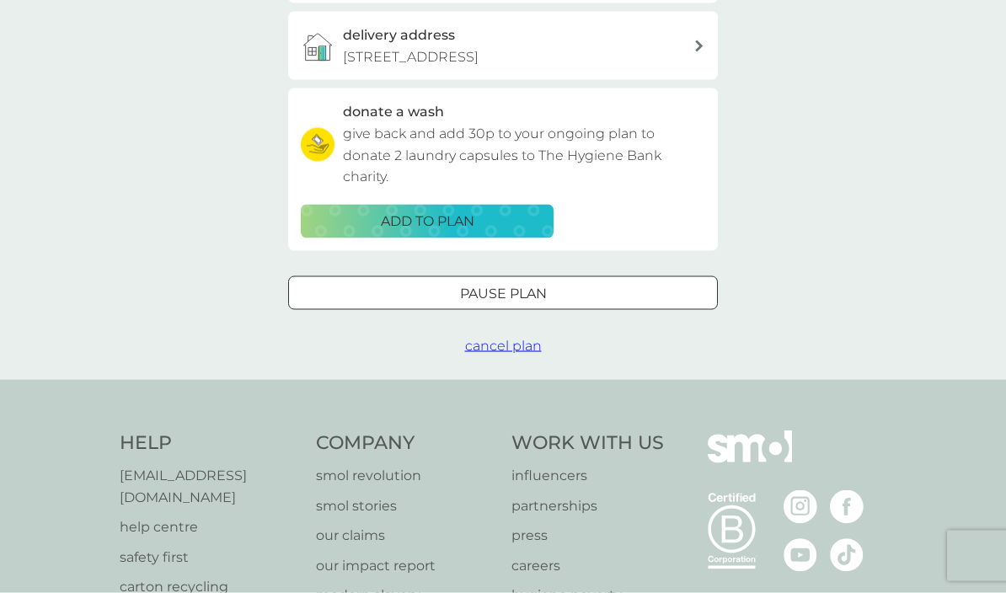
scroll to position [479, 0]
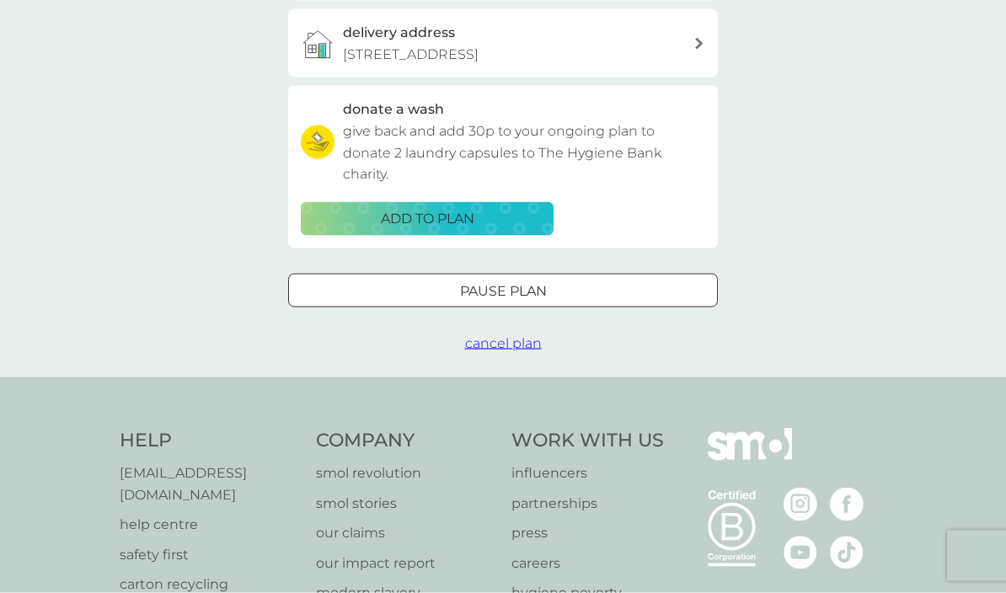
click at [533, 336] on span "cancel plan" at bounding box center [503, 343] width 77 height 16
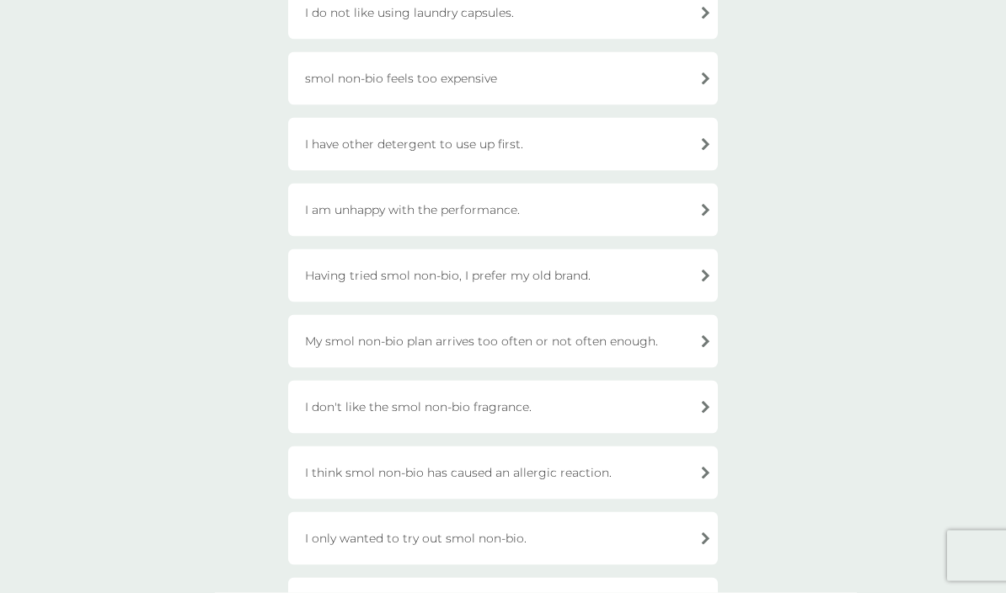
scroll to position [280, 0]
click at [659, 543] on div "I only wanted to try out smol non-bio." at bounding box center [503, 537] width 430 height 53
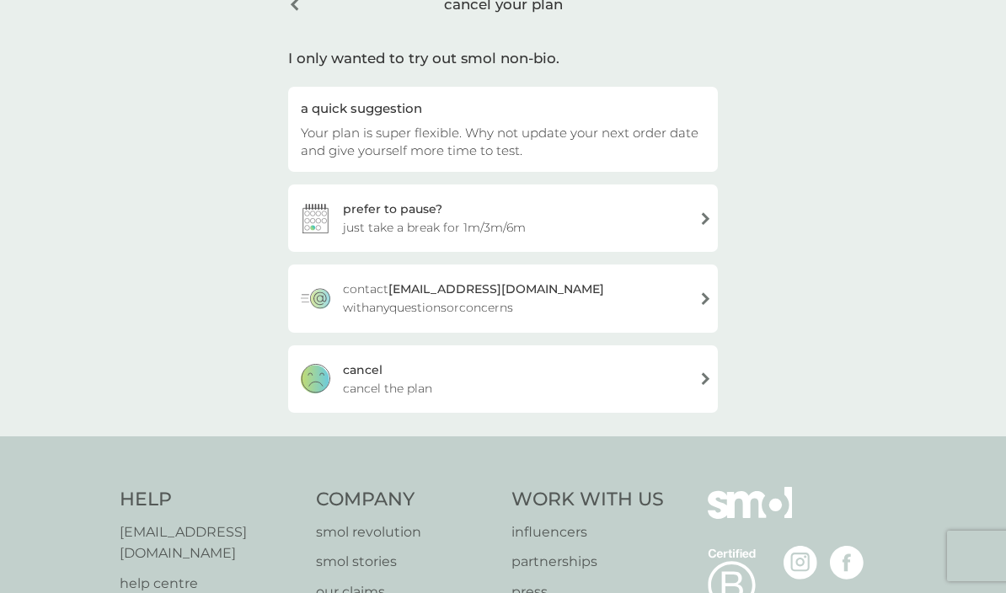
scroll to position [92, 0]
click at [671, 386] on div "[PERSON_NAME] the plan" at bounding box center [503, 380] width 430 height 67
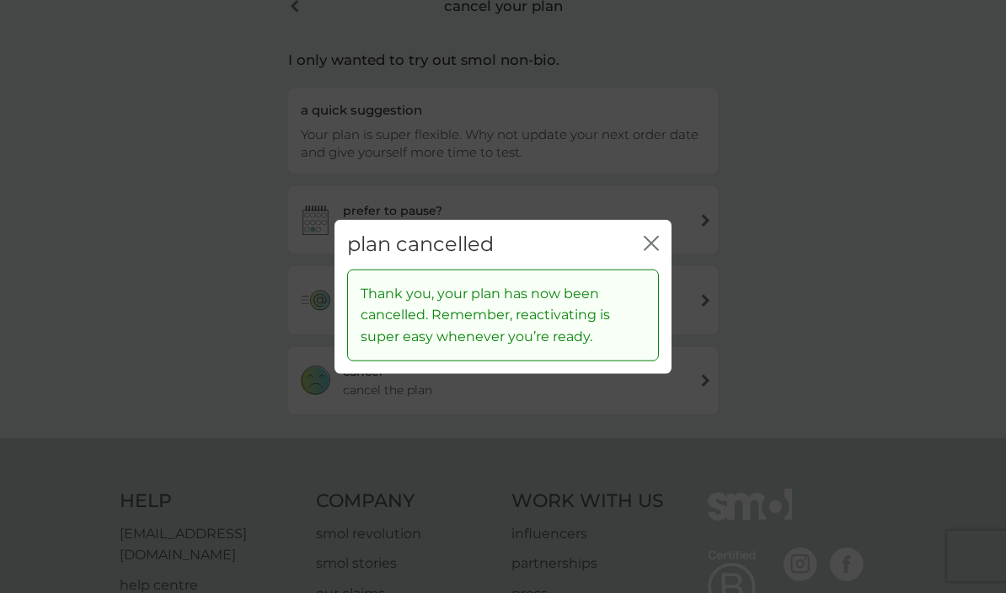
click at [649, 243] on icon "close" at bounding box center [647, 243] width 7 height 13
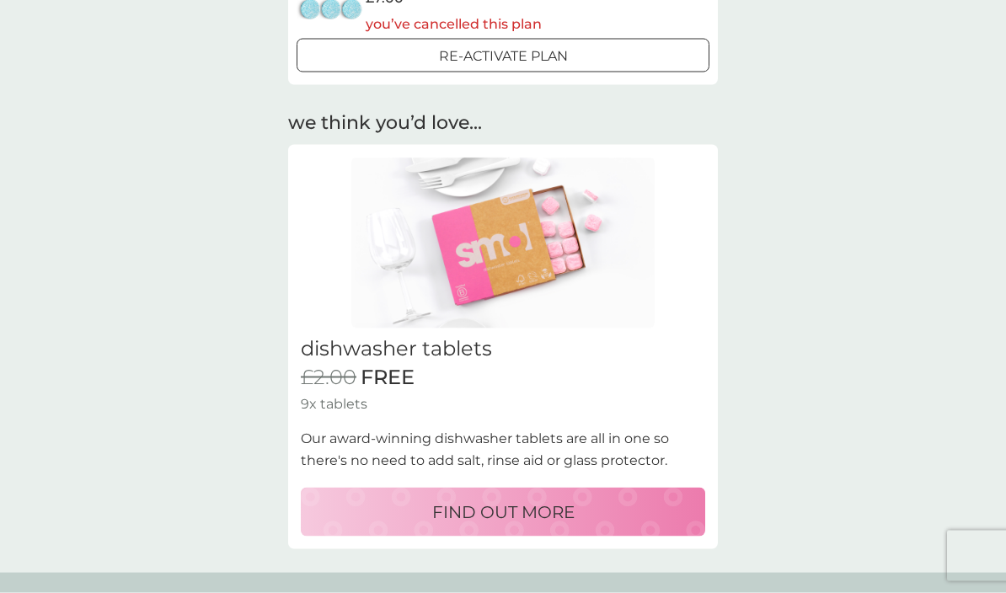
scroll to position [702, 0]
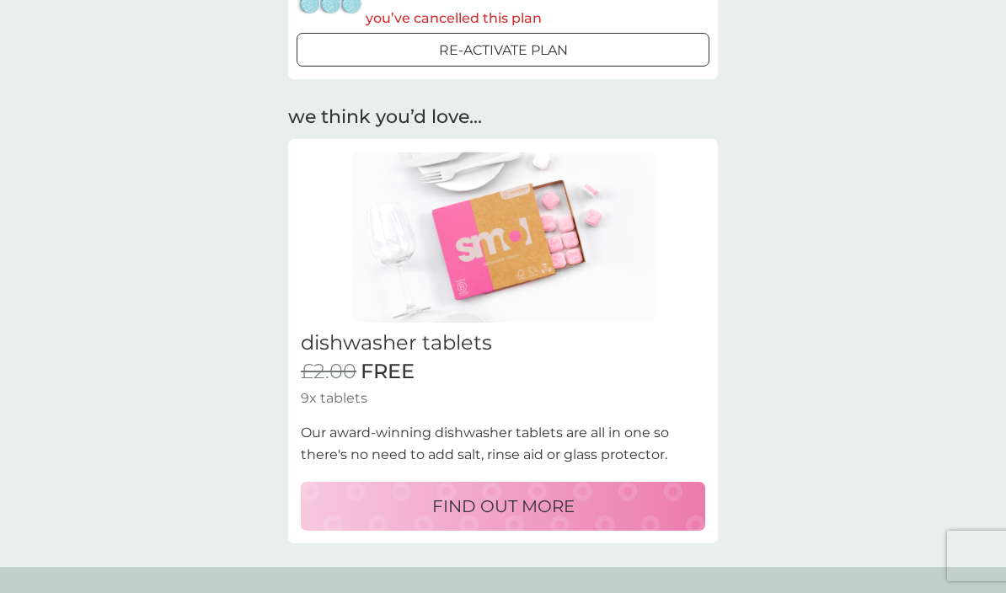
click at [544, 495] on p "FIND OUT MORE" at bounding box center [503, 506] width 142 height 27
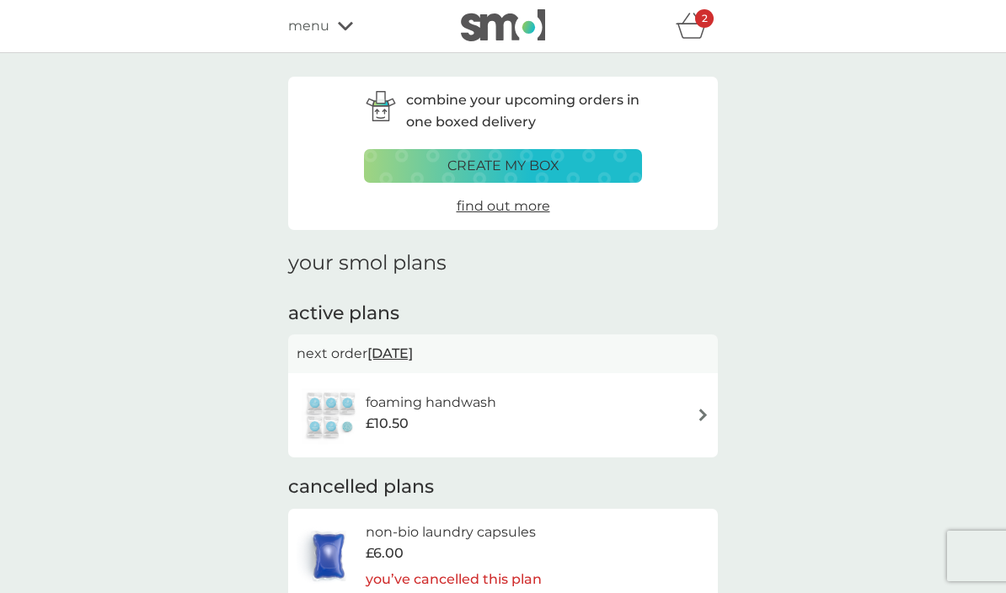
select select "42"
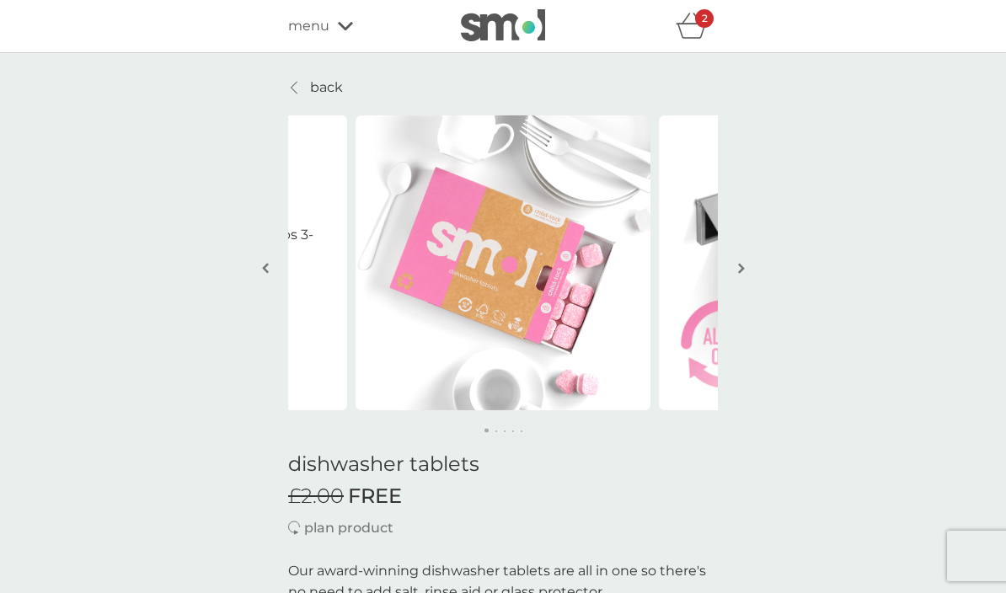
click at [318, 34] on span "menu" at bounding box center [308, 26] width 41 height 22
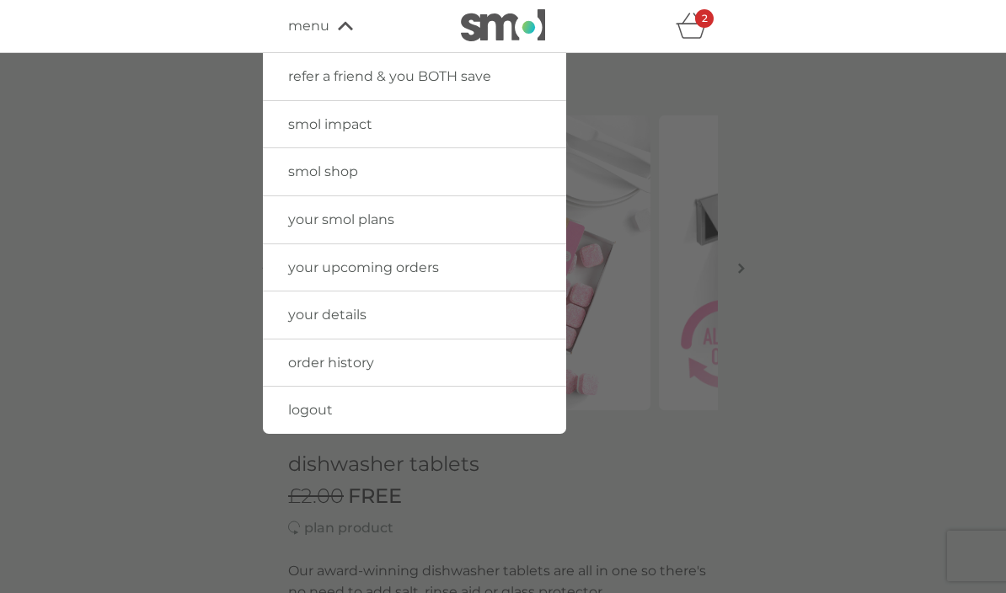
click at [313, 178] on span "smol shop" at bounding box center [323, 171] width 70 height 16
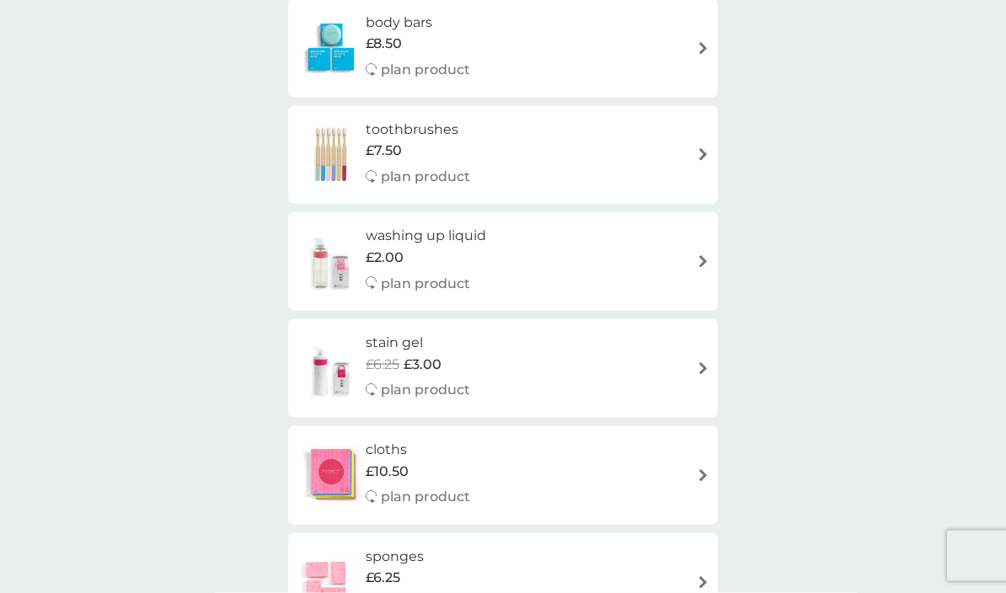
scroll to position [1347, 0]
click at [671, 249] on div "washing up liquid £2.00 plan product" at bounding box center [503, 260] width 413 height 73
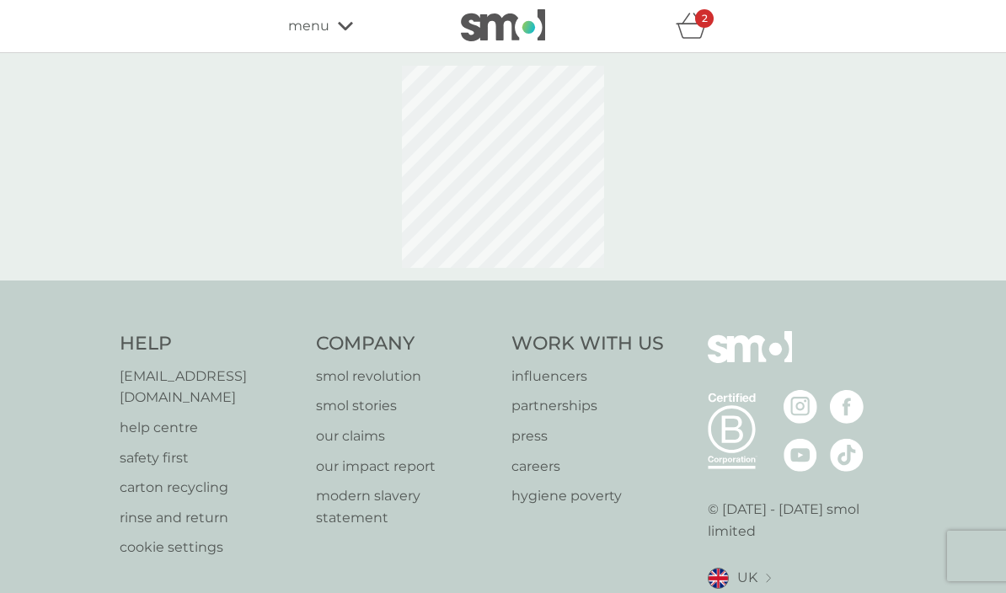
select select "112"
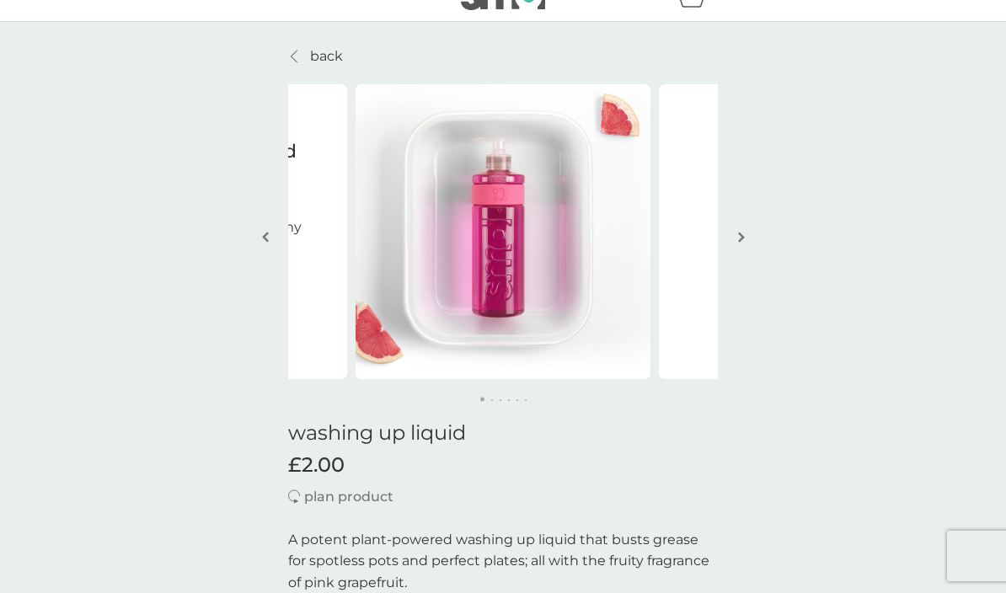
scroll to position [30, 0]
click at [736, 246] on button "button" at bounding box center [741, 239] width 13 height 84
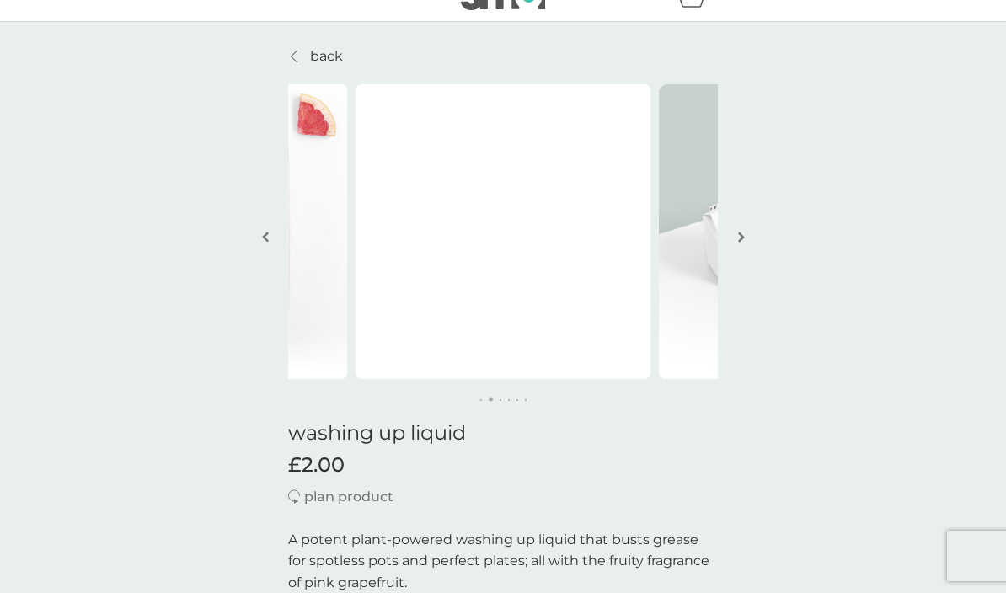
click at [735, 243] on button "button" at bounding box center [741, 238] width 13 height 84
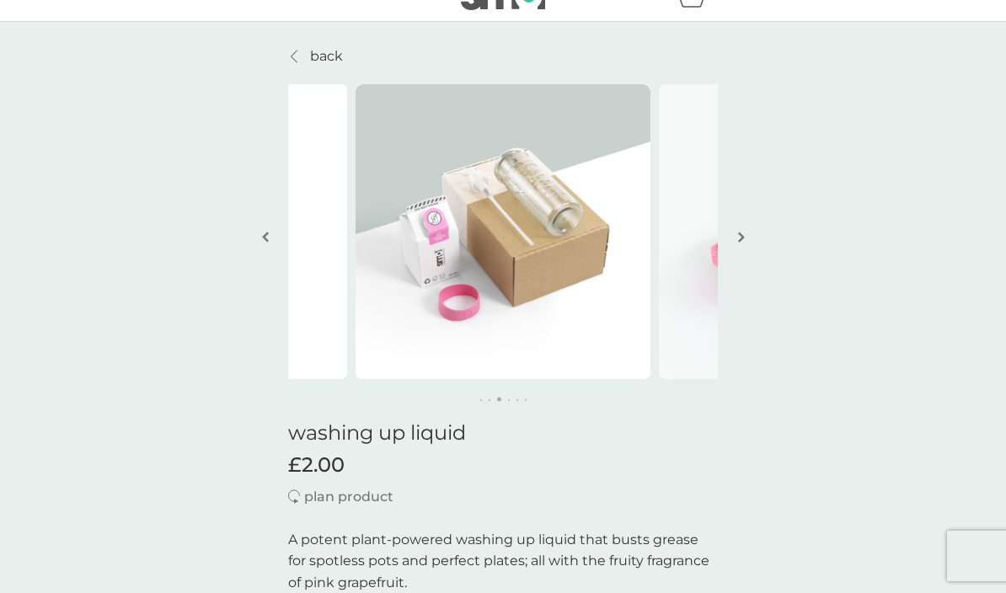
click at [262, 234] on img "button" at bounding box center [265, 237] width 7 height 13
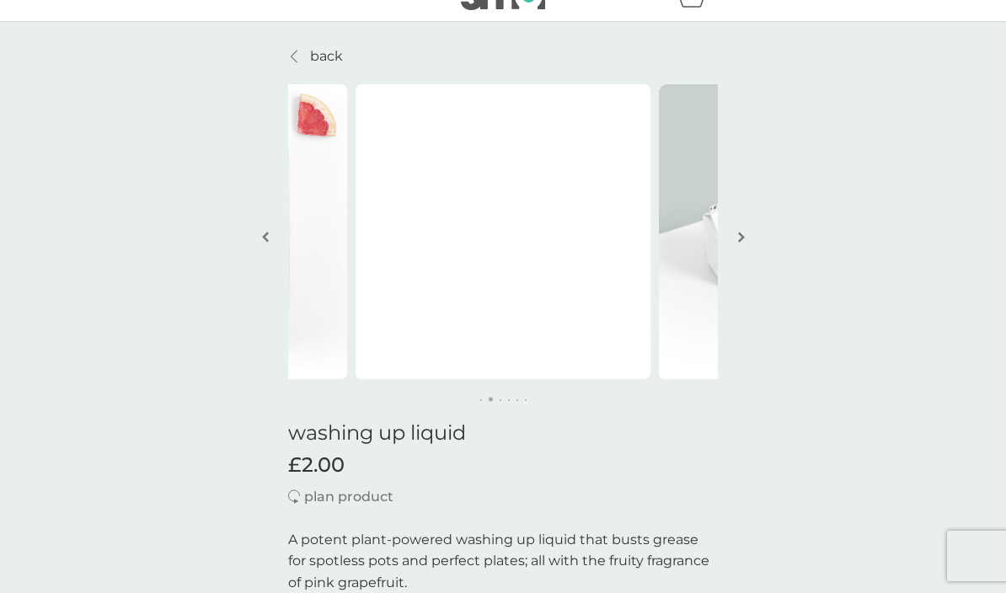
click at [736, 245] on button "button" at bounding box center [741, 238] width 13 height 84
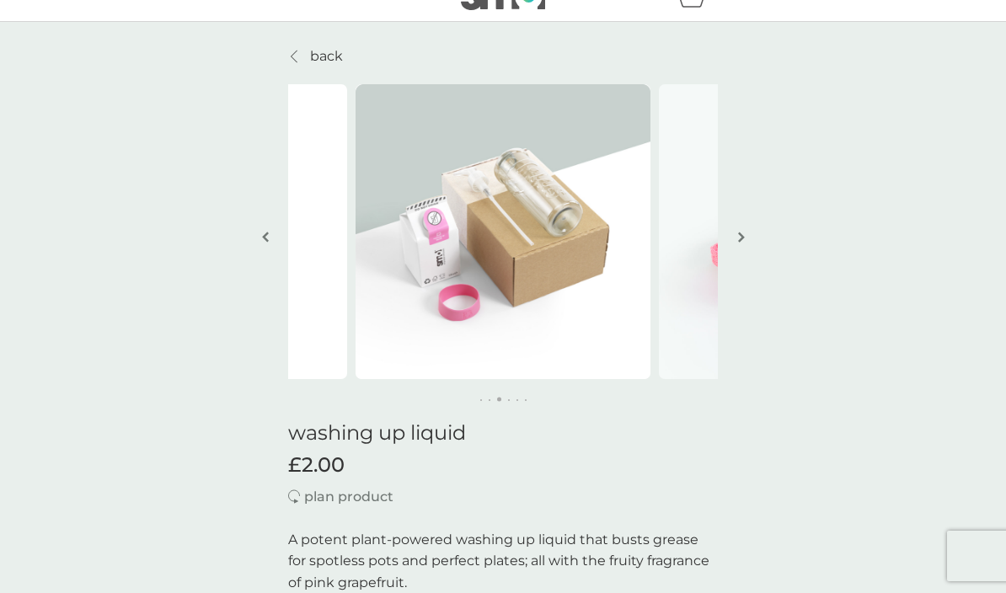
click at [738, 239] on img "button" at bounding box center [741, 237] width 7 height 13
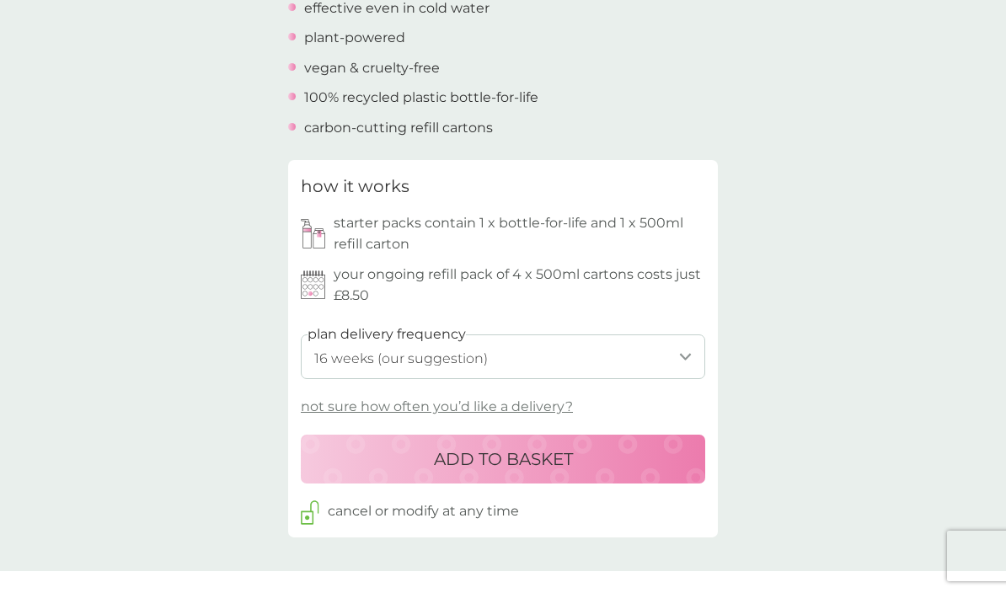
scroll to position [425, 0]
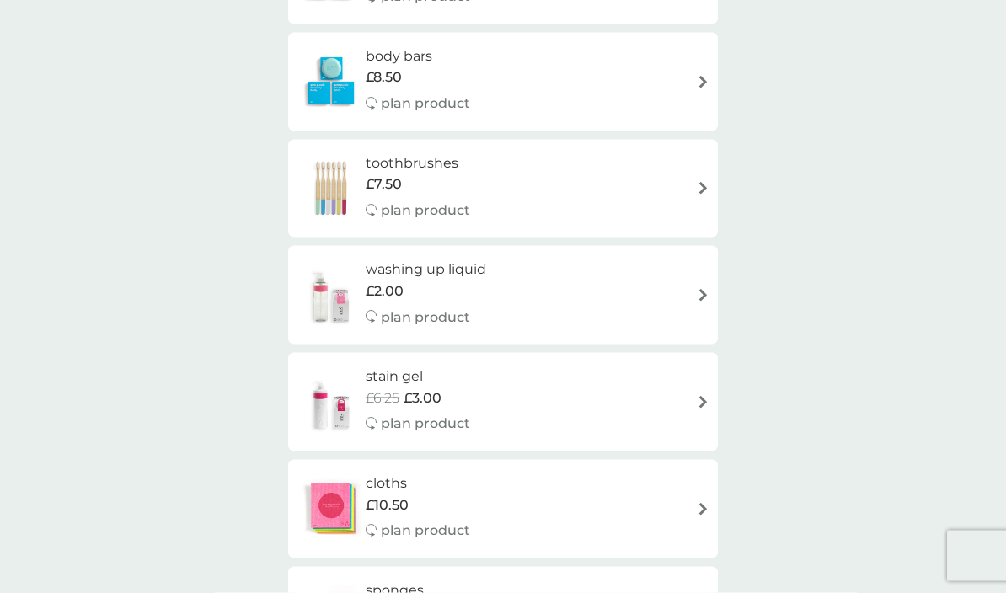
scroll to position [1304, 0]
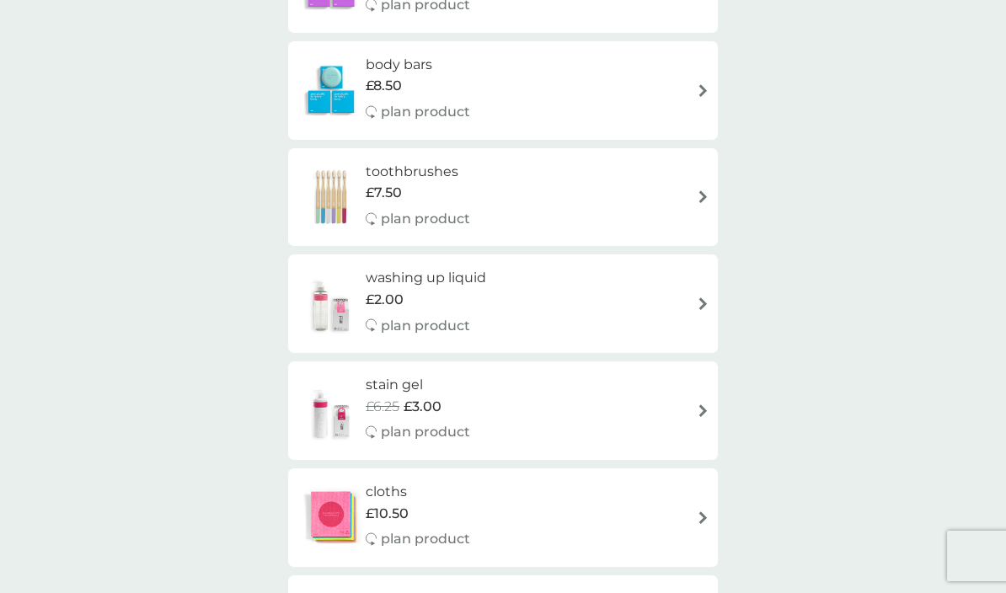
click at [680, 286] on div "washing up liquid £2.00 plan product" at bounding box center [503, 303] width 413 height 73
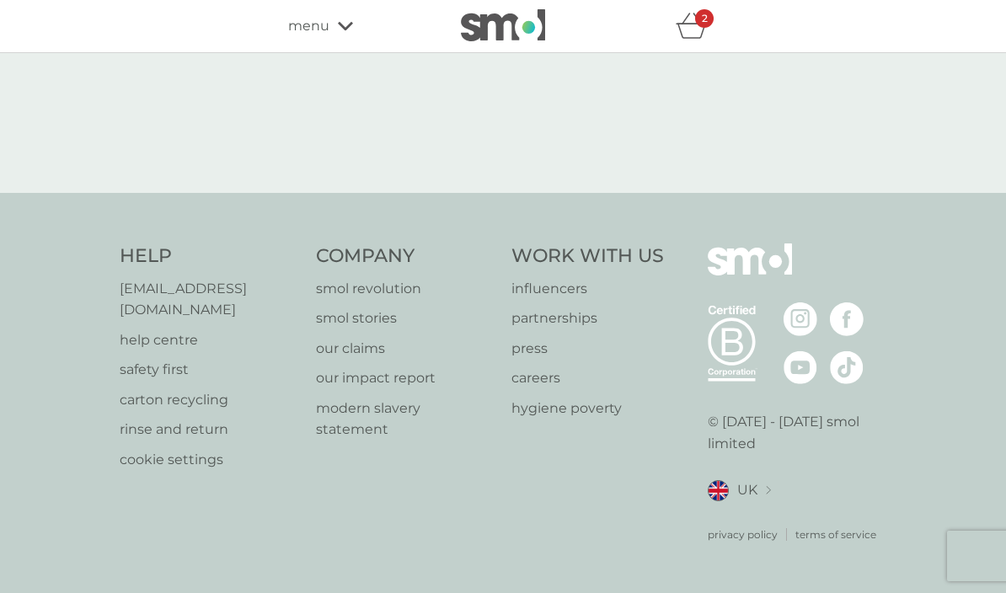
select select "112"
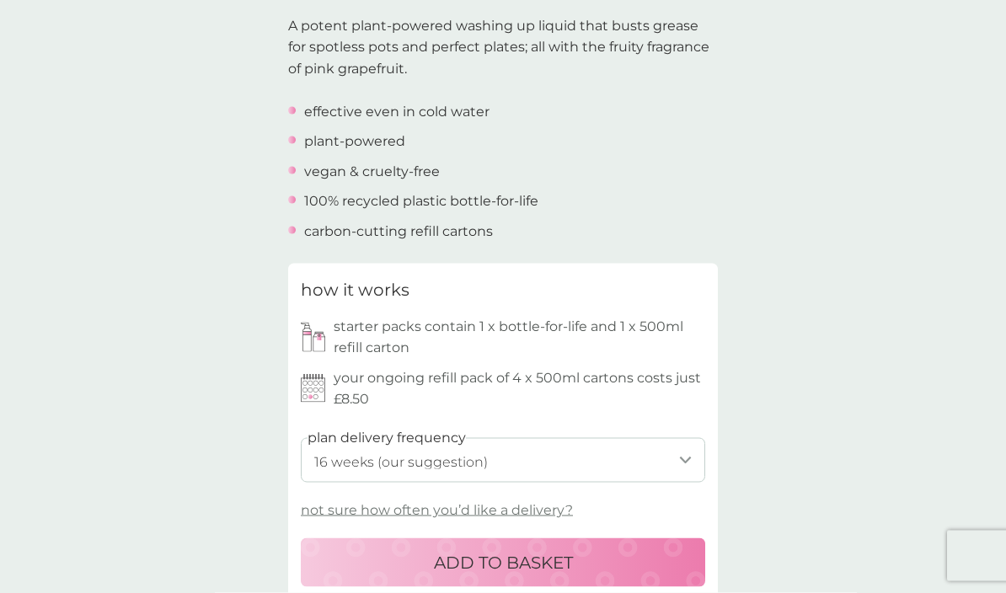
click at [366, 566] on button "ADD TO BASKET" at bounding box center [503, 562] width 404 height 49
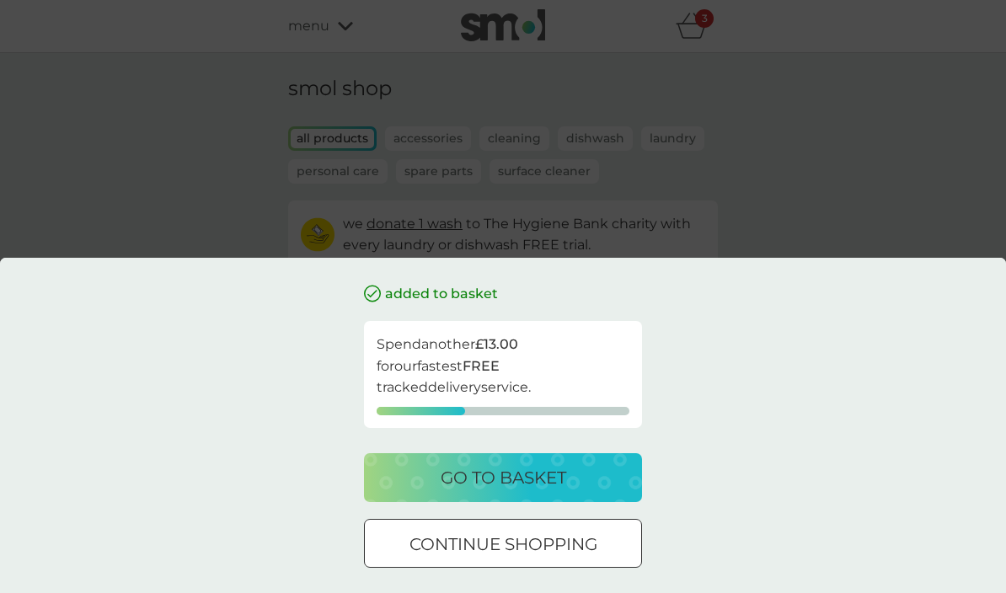
click at [397, 558] on div "continue shopping" at bounding box center [503, 544] width 276 height 27
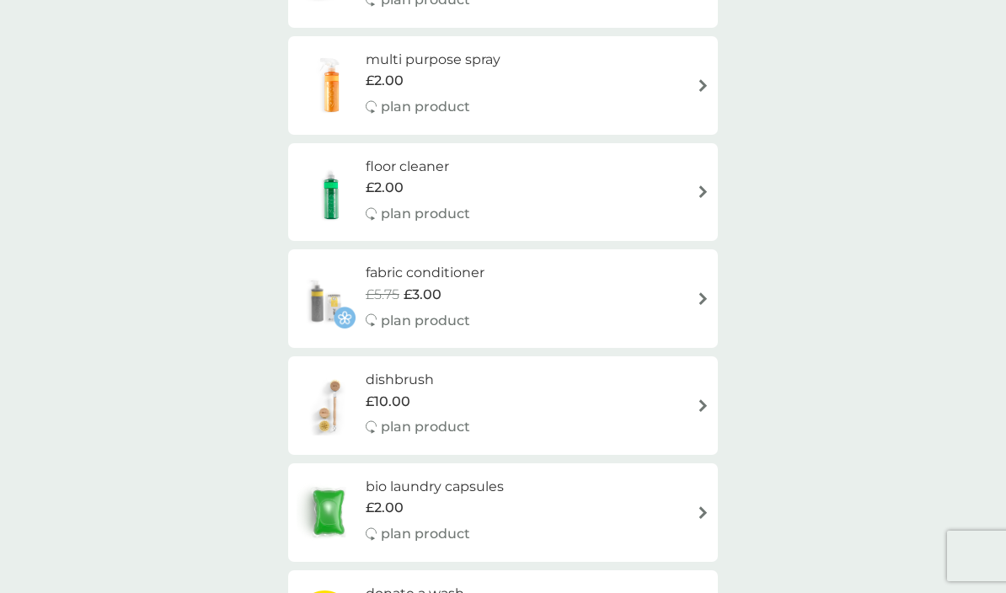
scroll to position [346, 0]
click at [681, 80] on div "multi purpose spray £2.00 plan product" at bounding box center [503, 87] width 413 height 73
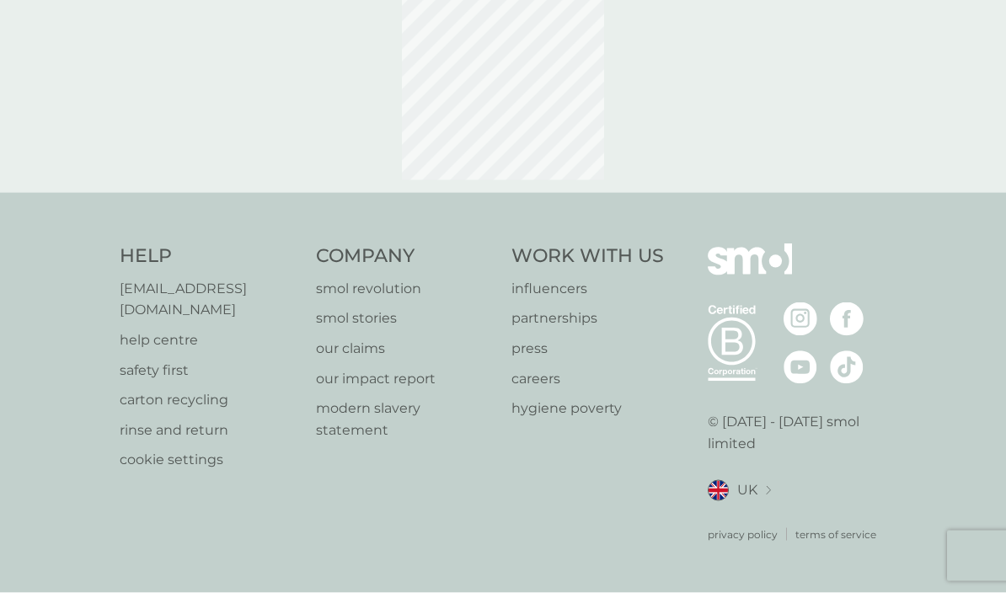
scroll to position [73, 0]
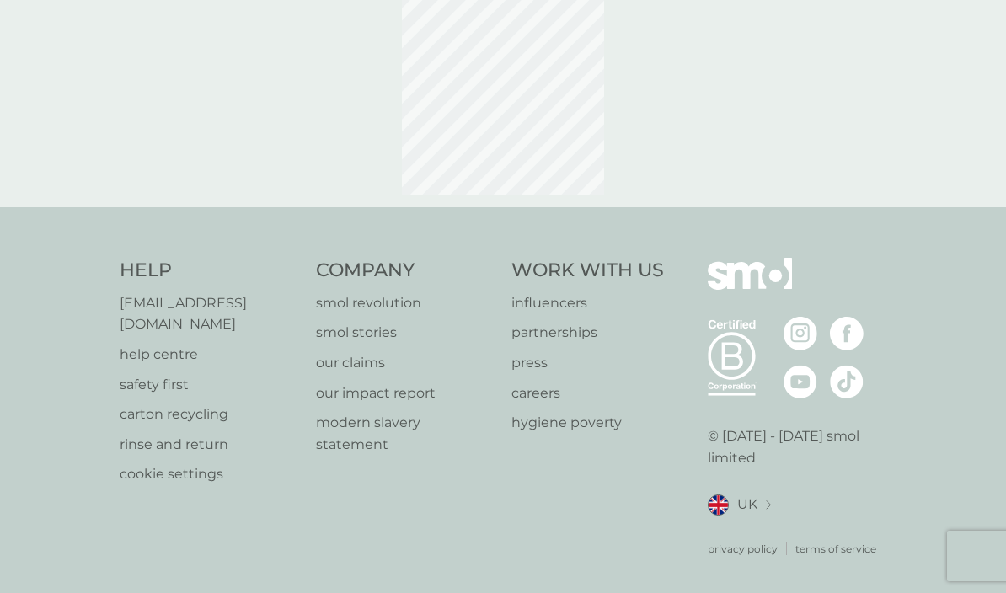
select select "112"
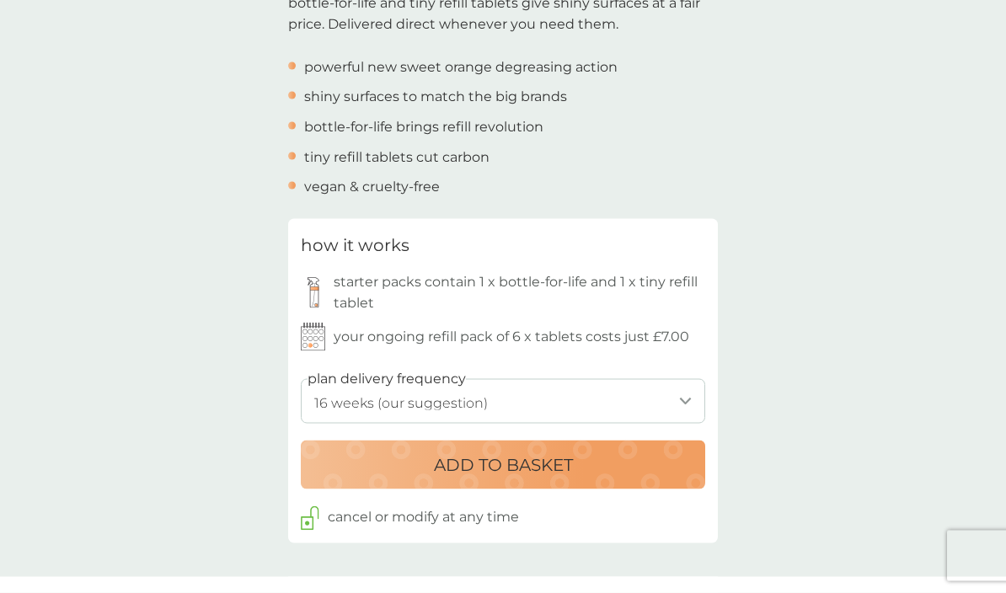
scroll to position [633, 0]
click at [384, 465] on div "ADD TO BASKET" at bounding box center [503, 464] width 371 height 27
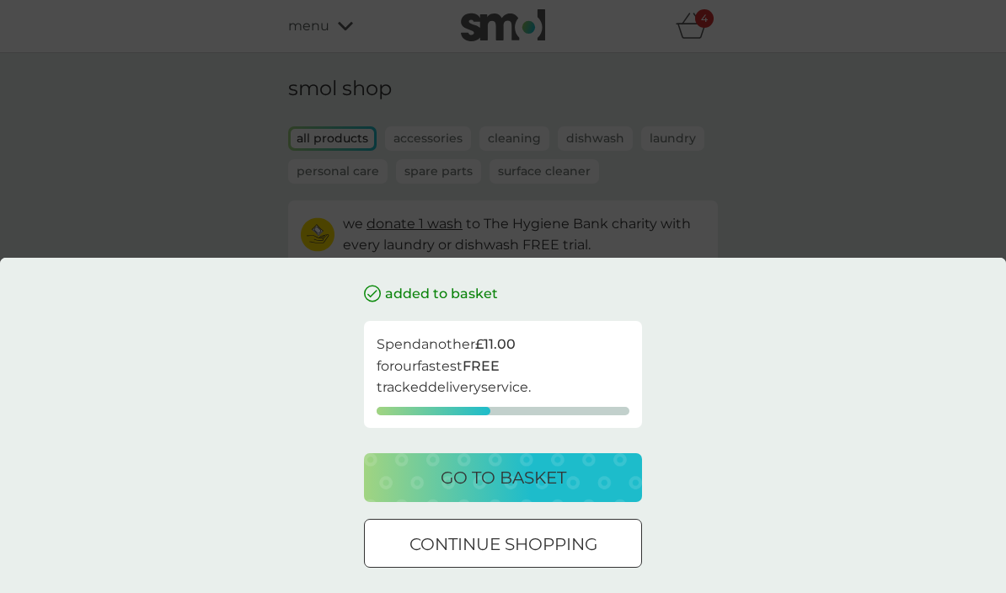
click at [412, 491] on div "go to basket" at bounding box center [503, 477] width 244 height 27
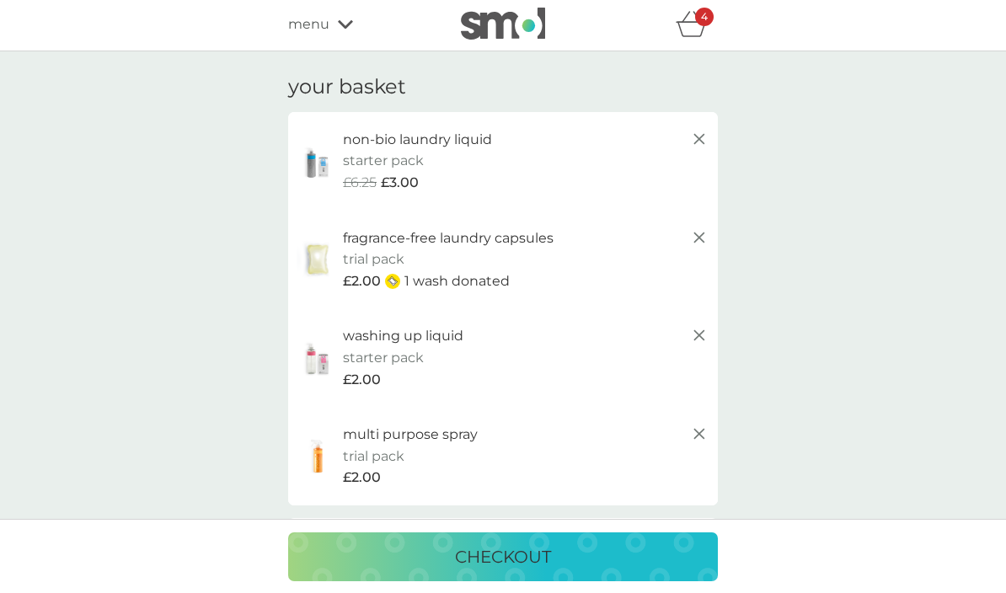
scroll to position [50, 0]
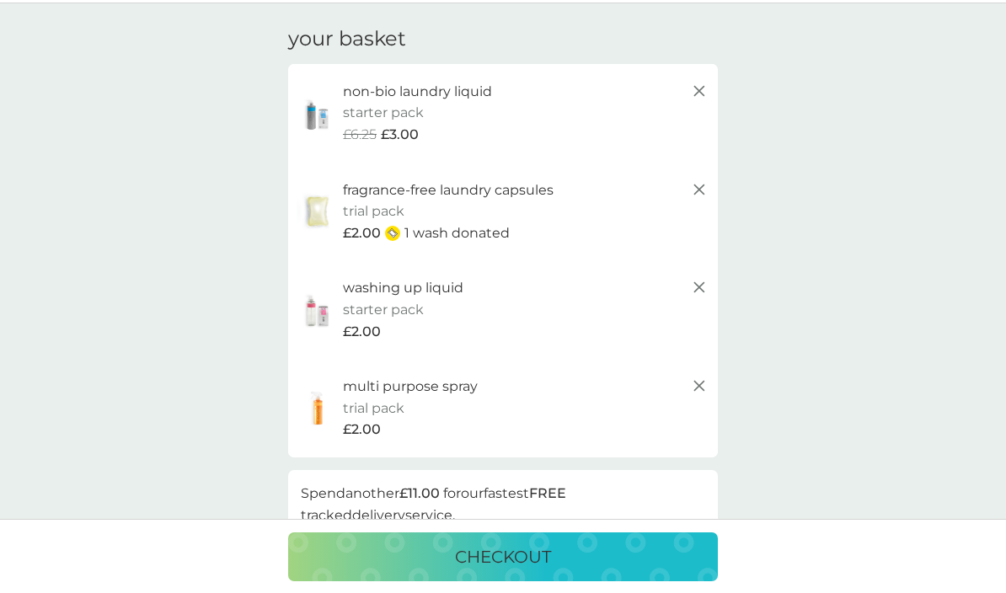
click at [694, 93] on icon at bounding box center [699, 91] width 20 height 20
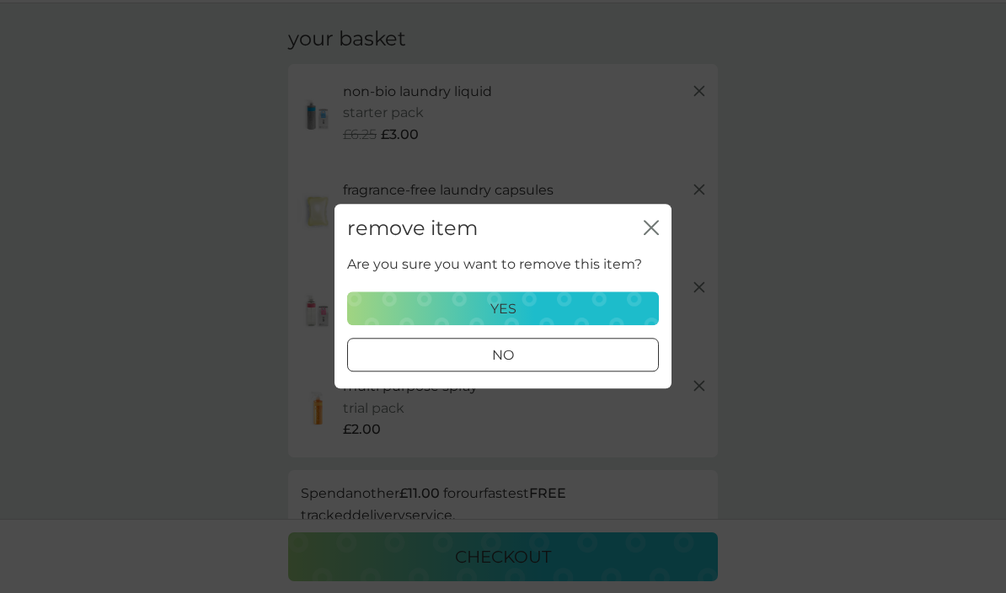
click at [612, 306] on div "yes" at bounding box center [503, 309] width 290 height 22
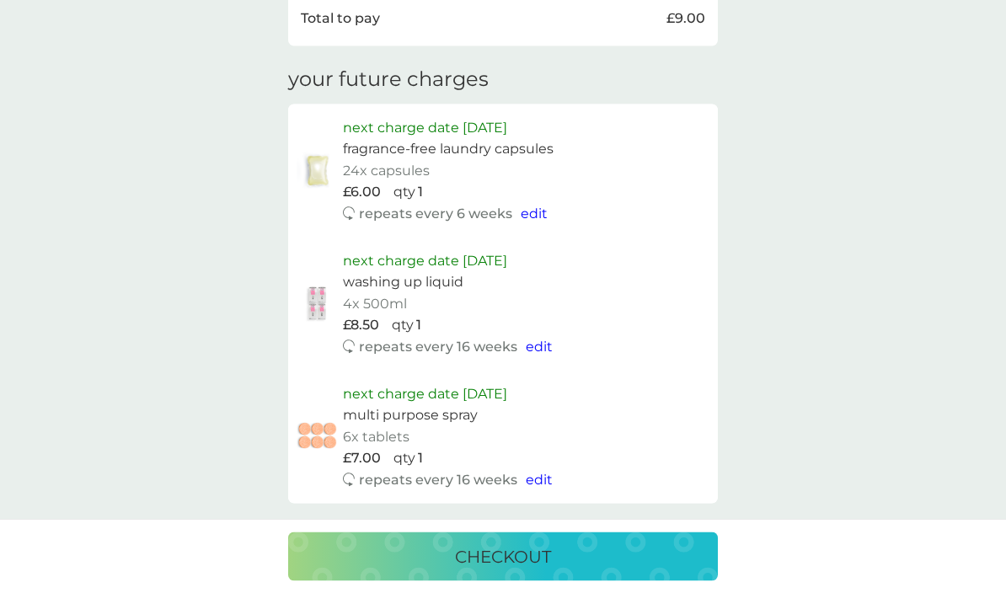
scroll to position [835, 0]
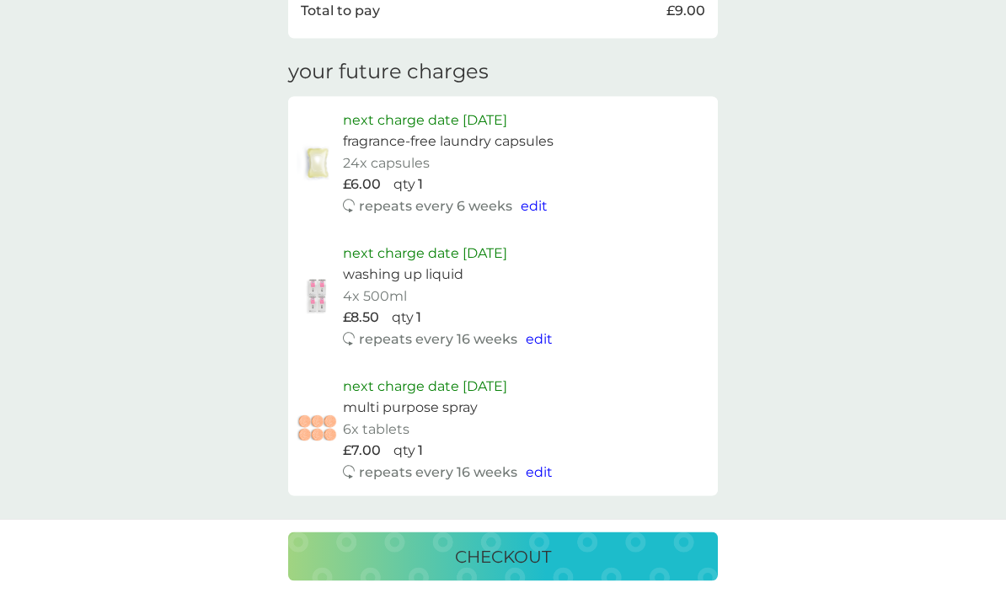
click at [532, 198] on span "edit" at bounding box center [534, 206] width 27 height 16
select select "56"
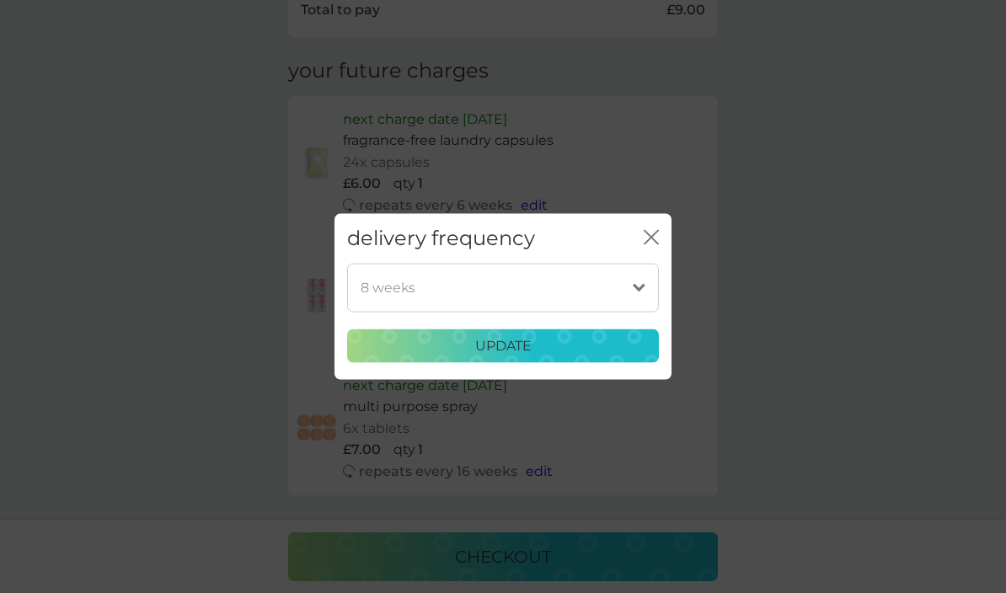
click at [644, 251] on div "close" at bounding box center [651, 239] width 15 height 24
click at [657, 248] on button "close" at bounding box center [651, 239] width 15 height 18
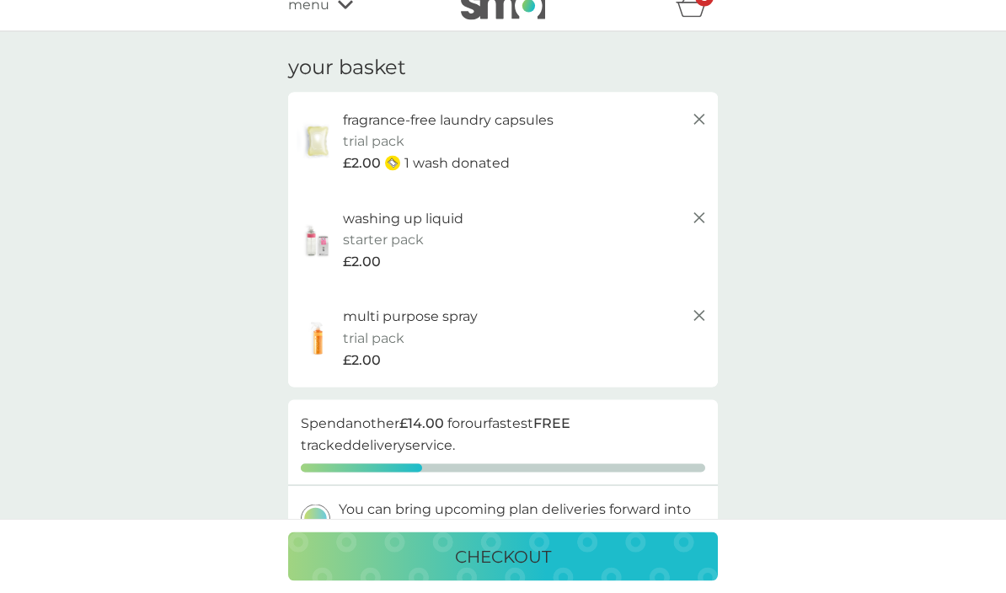
scroll to position [0, 0]
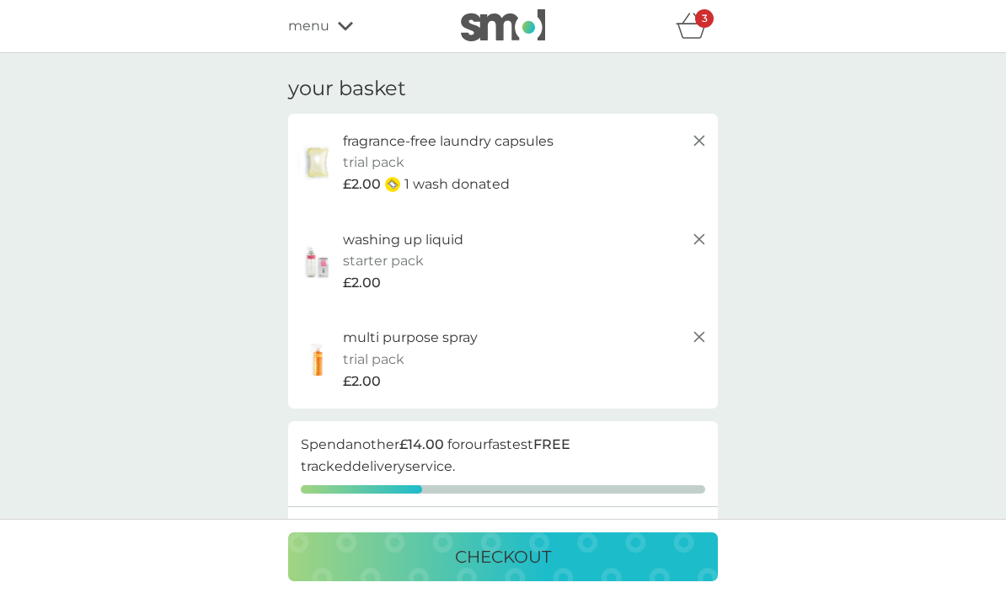
click at [323, 35] on span "menu" at bounding box center [308, 26] width 41 height 22
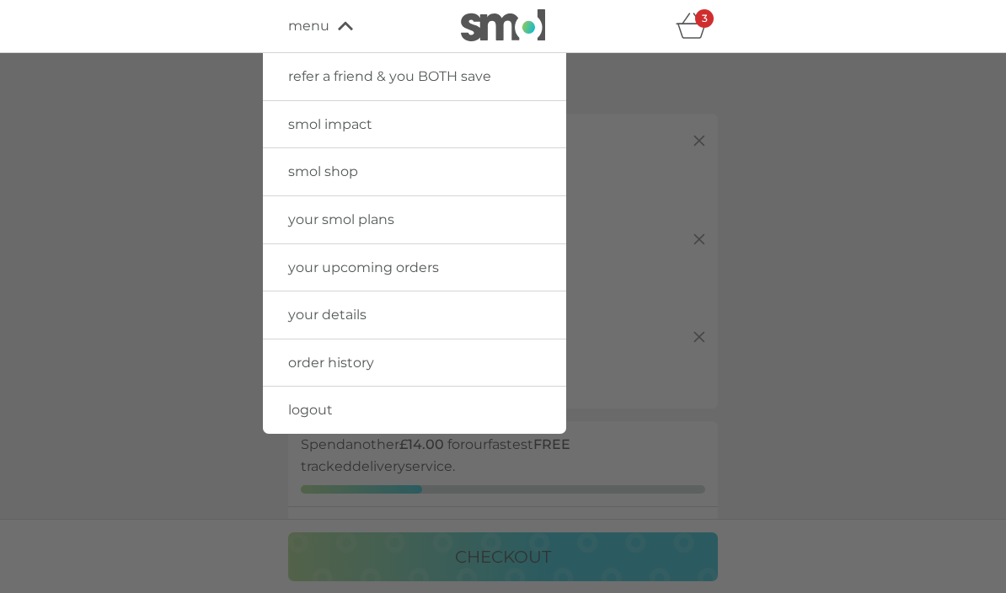
click at [410, 212] on link "your smol plans" at bounding box center [414, 219] width 303 height 47
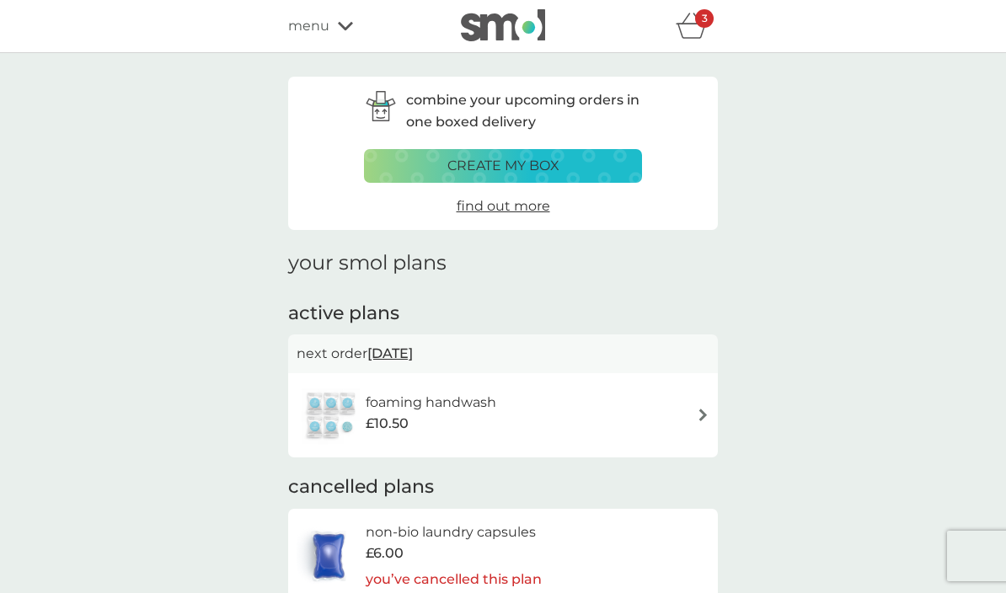
click at [702, 19] on p "3" at bounding box center [705, 19] width 6 height 0
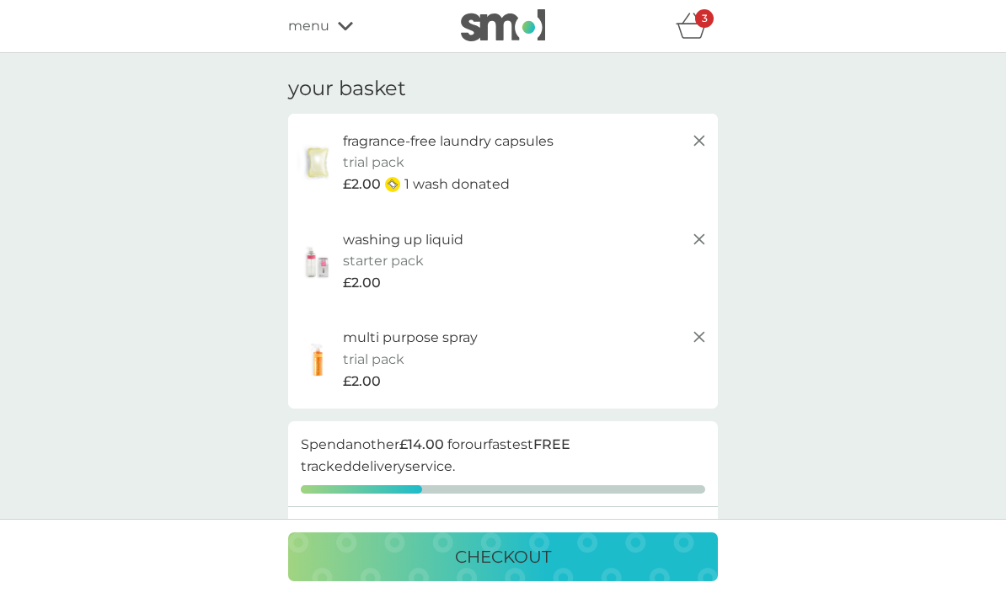
click at [697, 146] on icon at bounding box center [699, 141] width 20 height 20
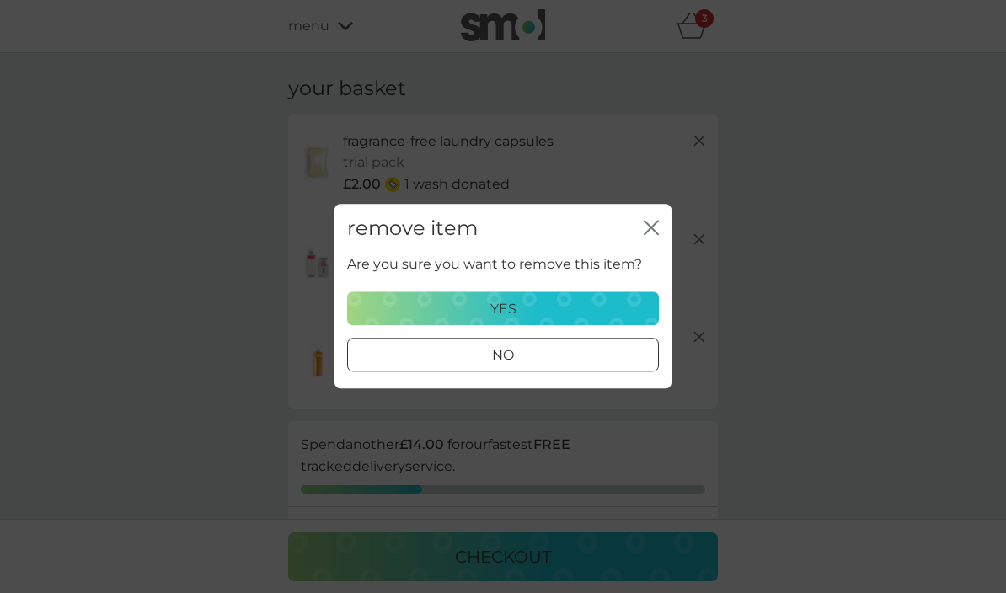
click at [610, 296] on button "yes" at bounding box center [503, 309] width 312 height 34
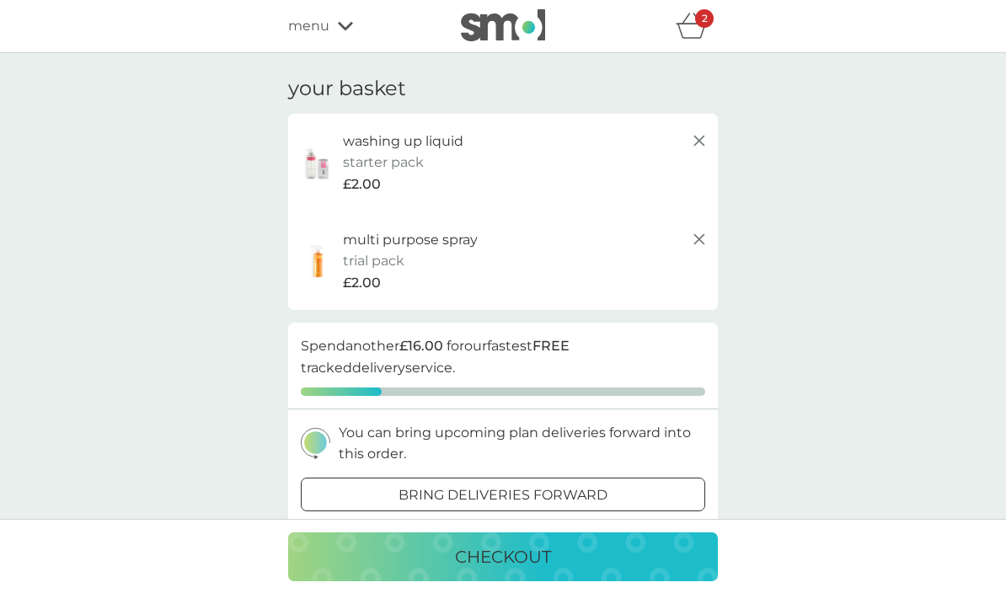
click at [690, 147] on icon at bounding box center [699, 141] width 20 height 20
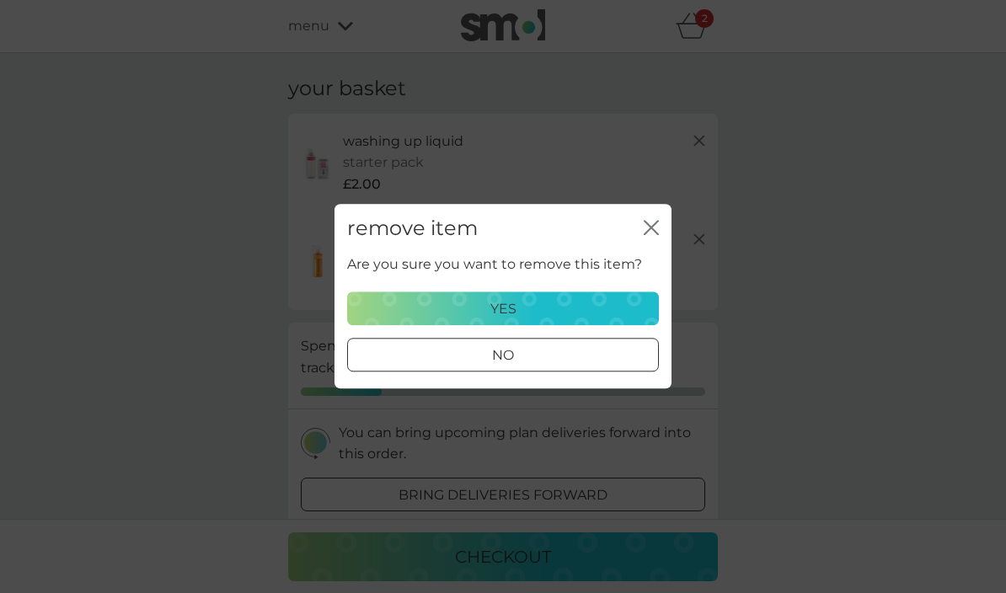
click at [655, 225] on icon "close" at bounding box center [654, 227] width 7 height 13
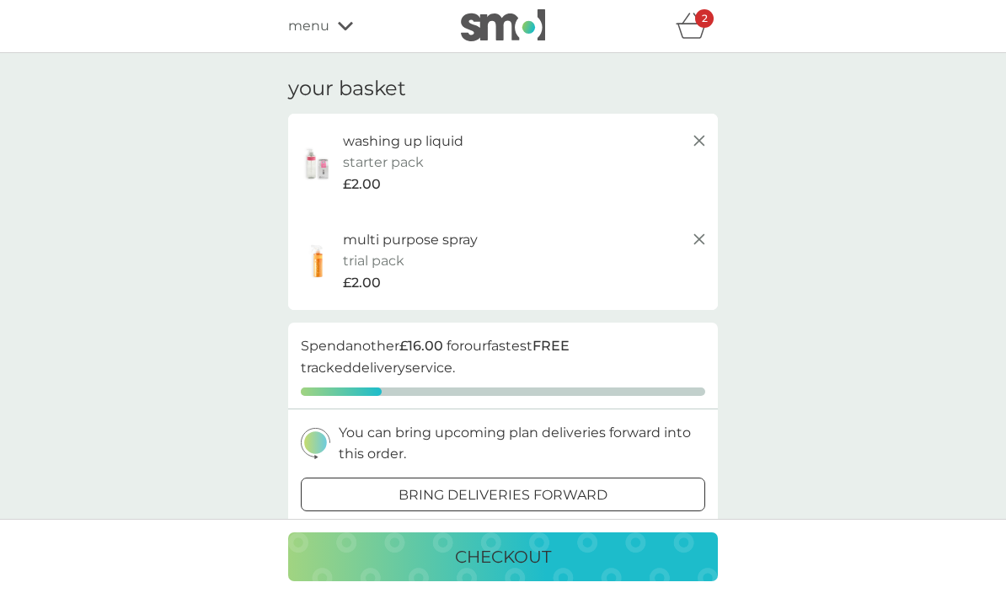
click at [697, 144] on icon at bounding box center [699, 141] width 20 height 20
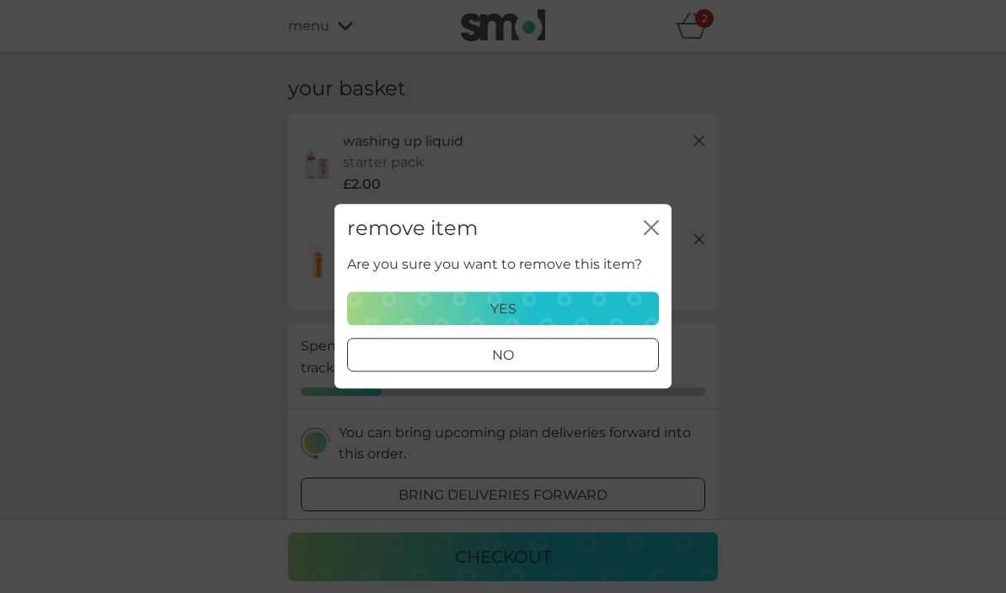
click at [630, 298] on div "yes" at bounding box center [503, 309] width 290 height 22
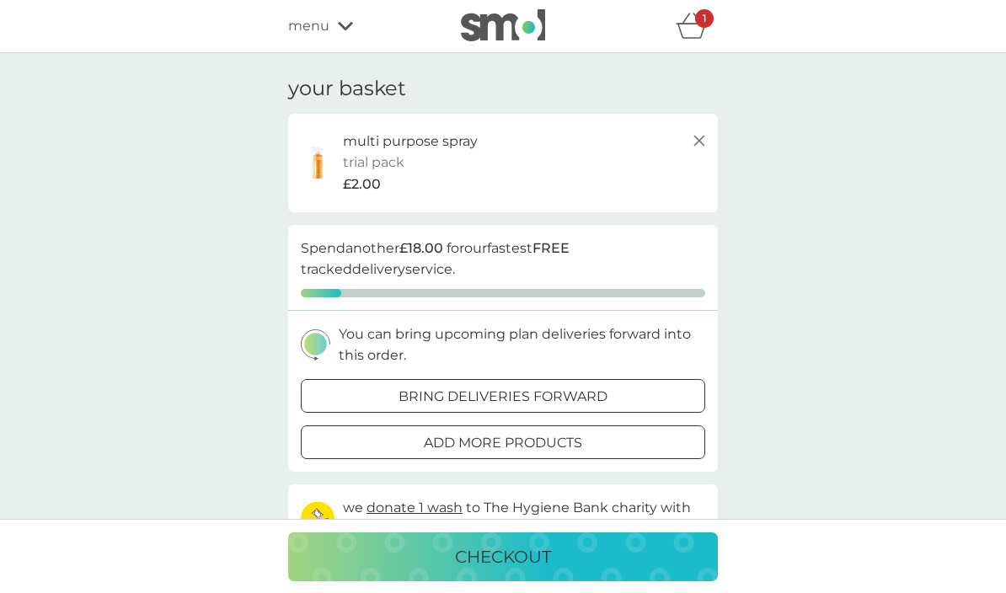
click at [702, 147] on icon at bounding box center [699, 141] width 20 height 20
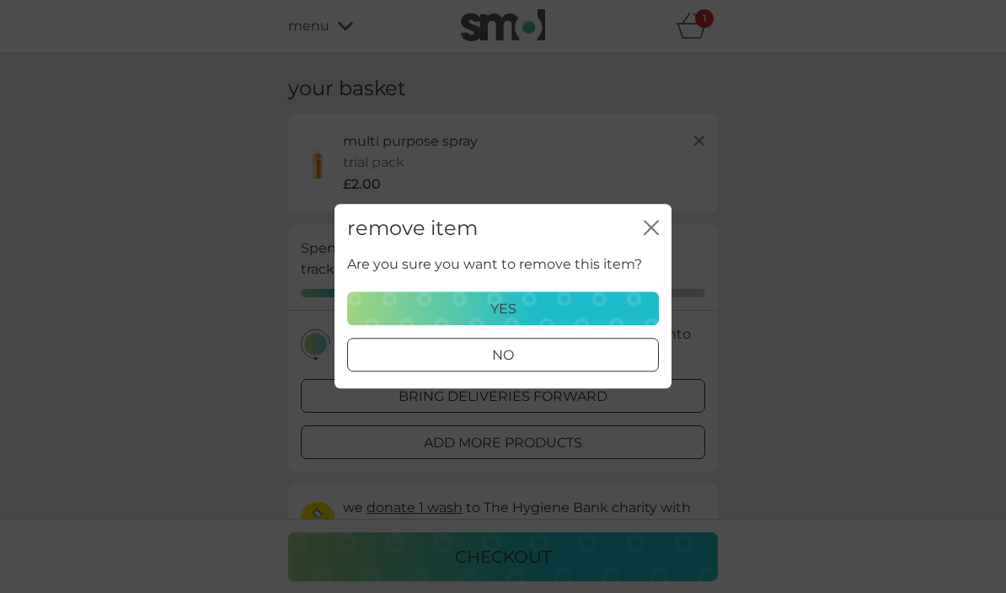
click at [629, 301] on div "yes" at bounding box center [503, 309] width 290 height 22
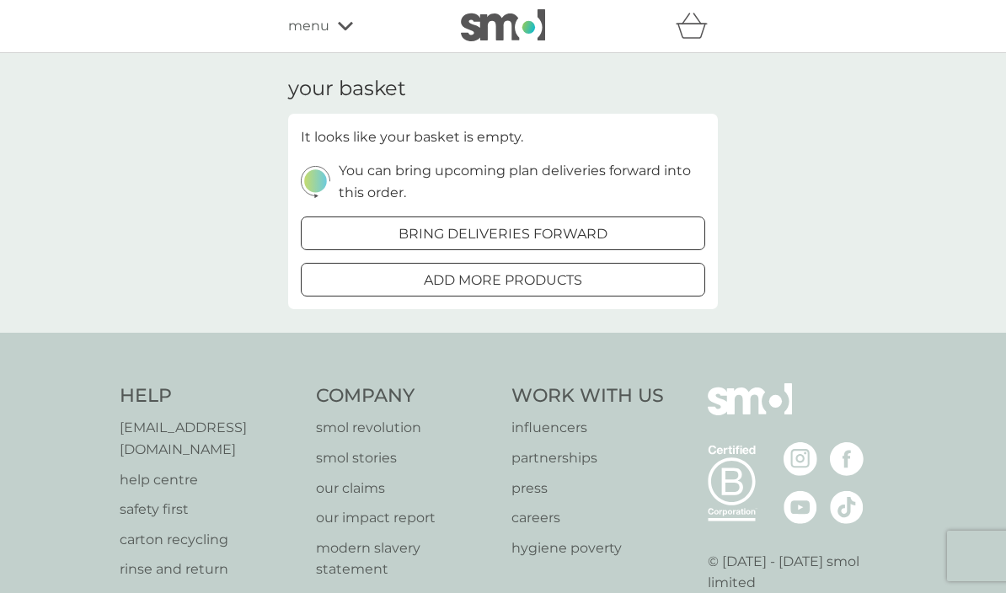
click at [335, 27] on div "menu" at bounding box center [359, 26] width 143 height 22
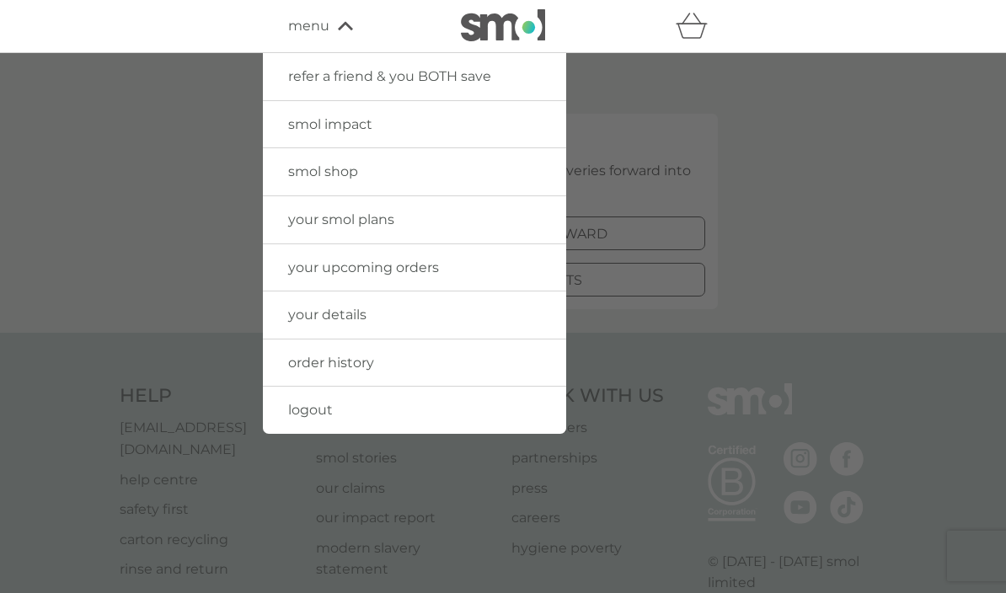
click at [413, 224] on link "your smol plans" at bounding box center [414, 219] width 303 height 47
